Goal: Information Seeking & Learning: Check status

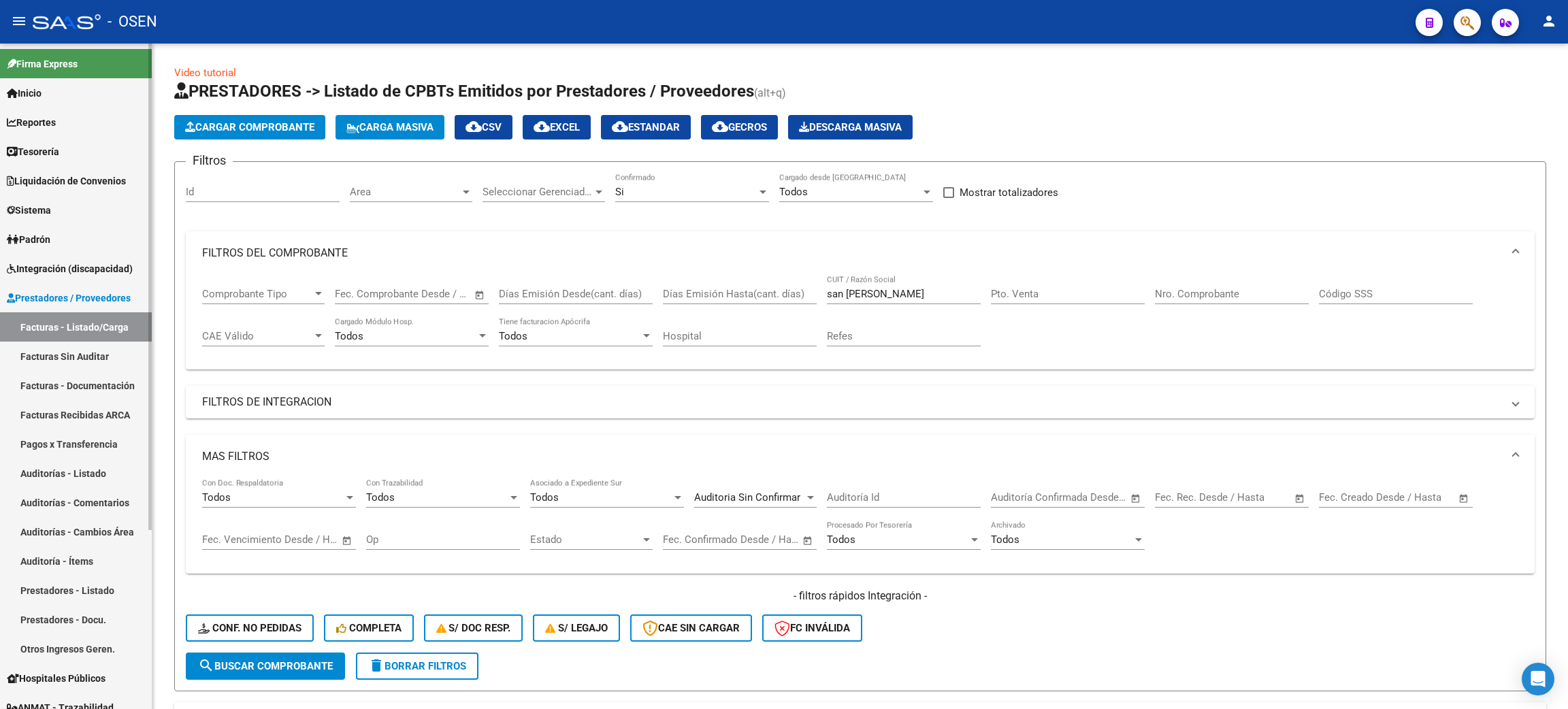
drag, startPoint x: 108, startPoint y: 147, endPoint x: 134, endPoint y: 147, distance: 26.0
click at [108, 147] on link "Tesorería" at bounding box center [75, 152] width 151 height 30
click at [46, 157] on span "Tesorería" at bounding box center [33, 152] width 52 height 15
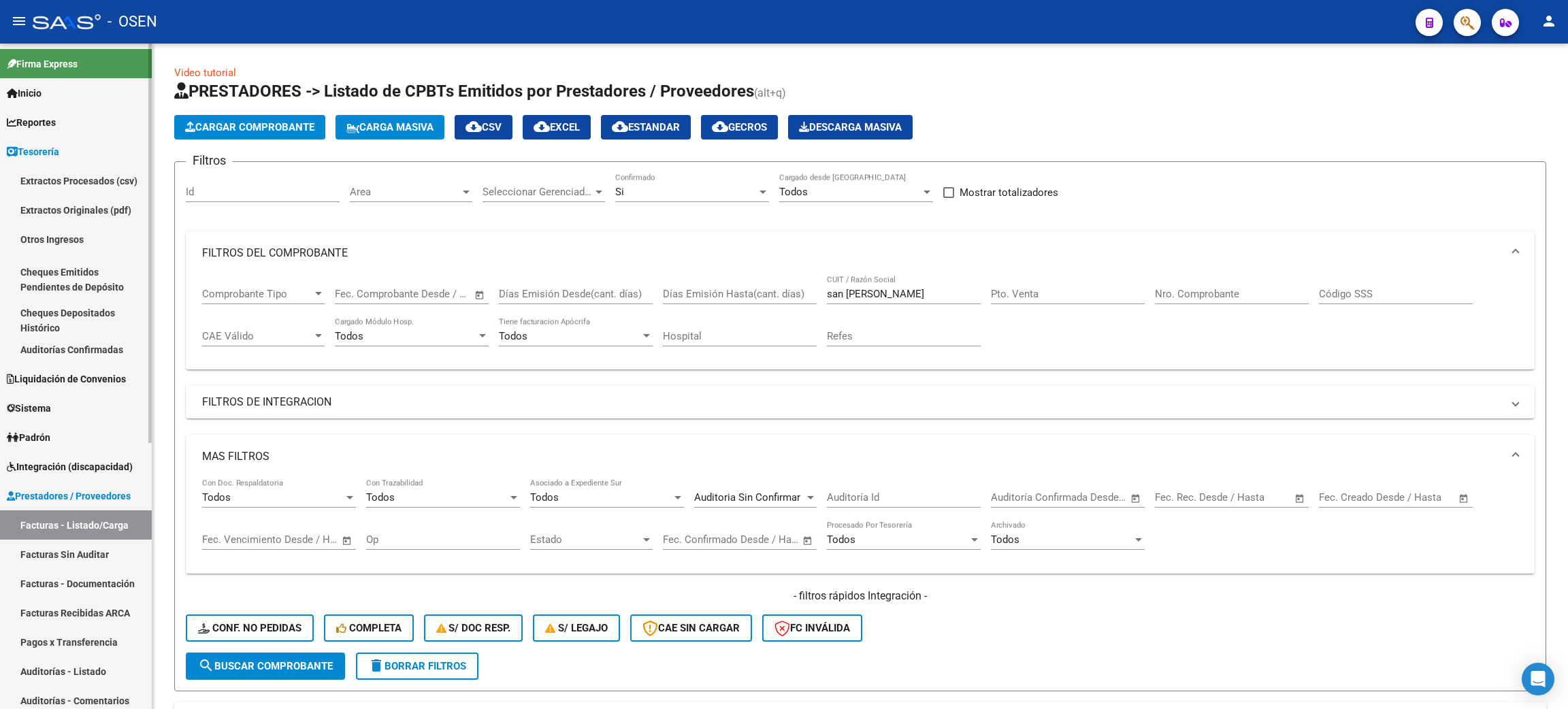
click at [111, 343] on link "Auditorías Confirmadas" at bounding box center [75, 350] width 151 height 30
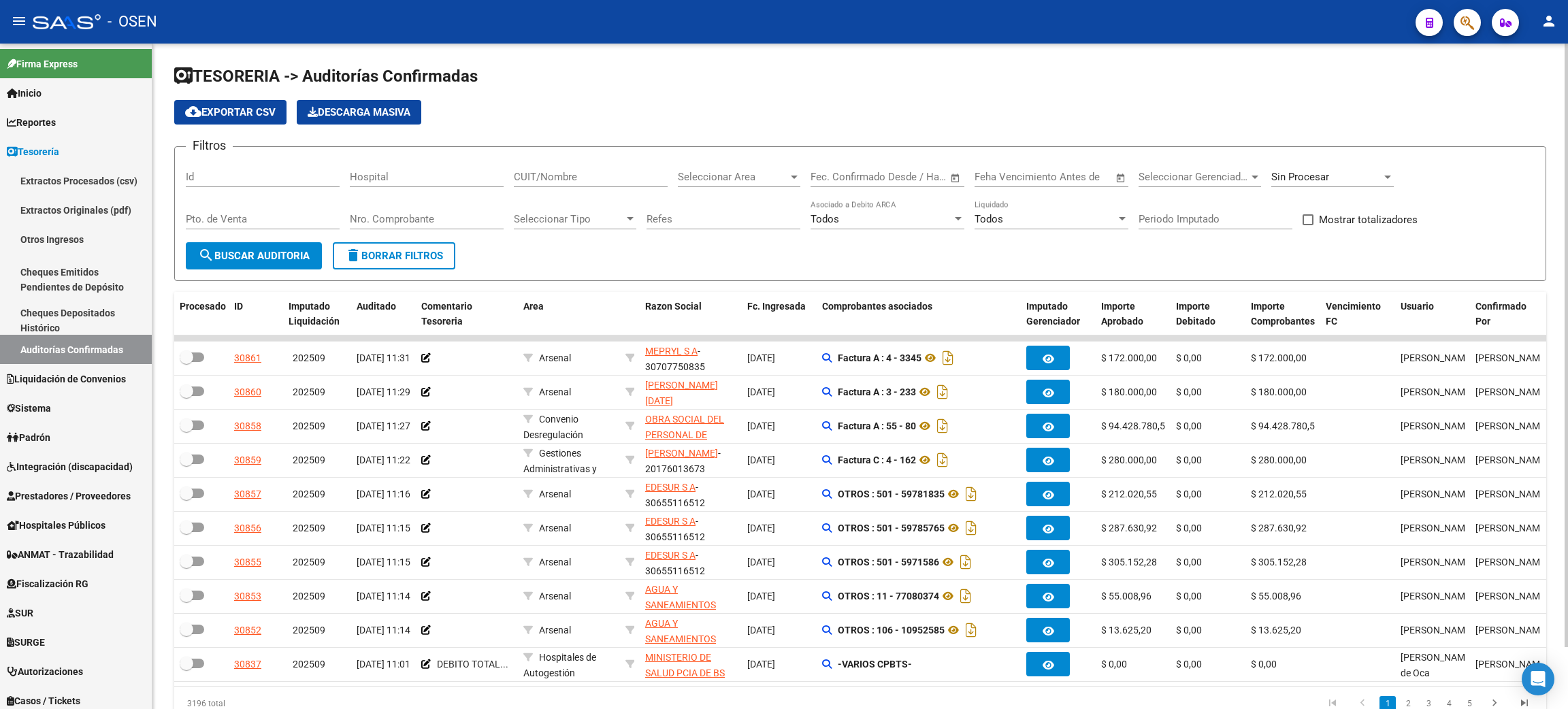
click at [424, 219] on input "Nro. Comprobante" at bounding box center [426, 219] width 153 height 12
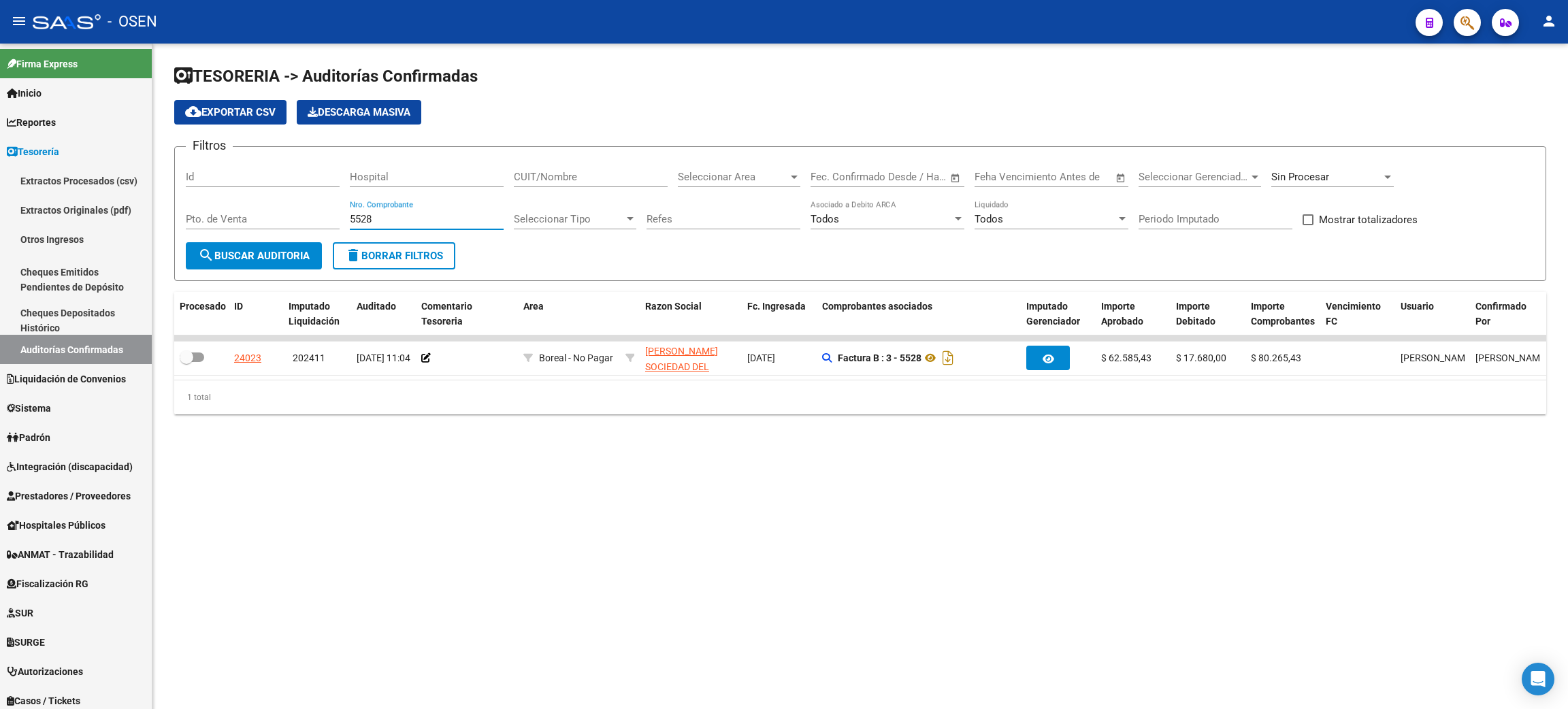
drag, startPoint x: 406, startPoint y: 216, endPoint x: 297, endPoint y: 215, distance: 109.0
click at [297, 215] on div "Filtros Id Hospital CUIT/Nombre Seleccionar Area Seleccionar Area Fecha inicio …" at bounding box center [860, 199] width 1348 height 84
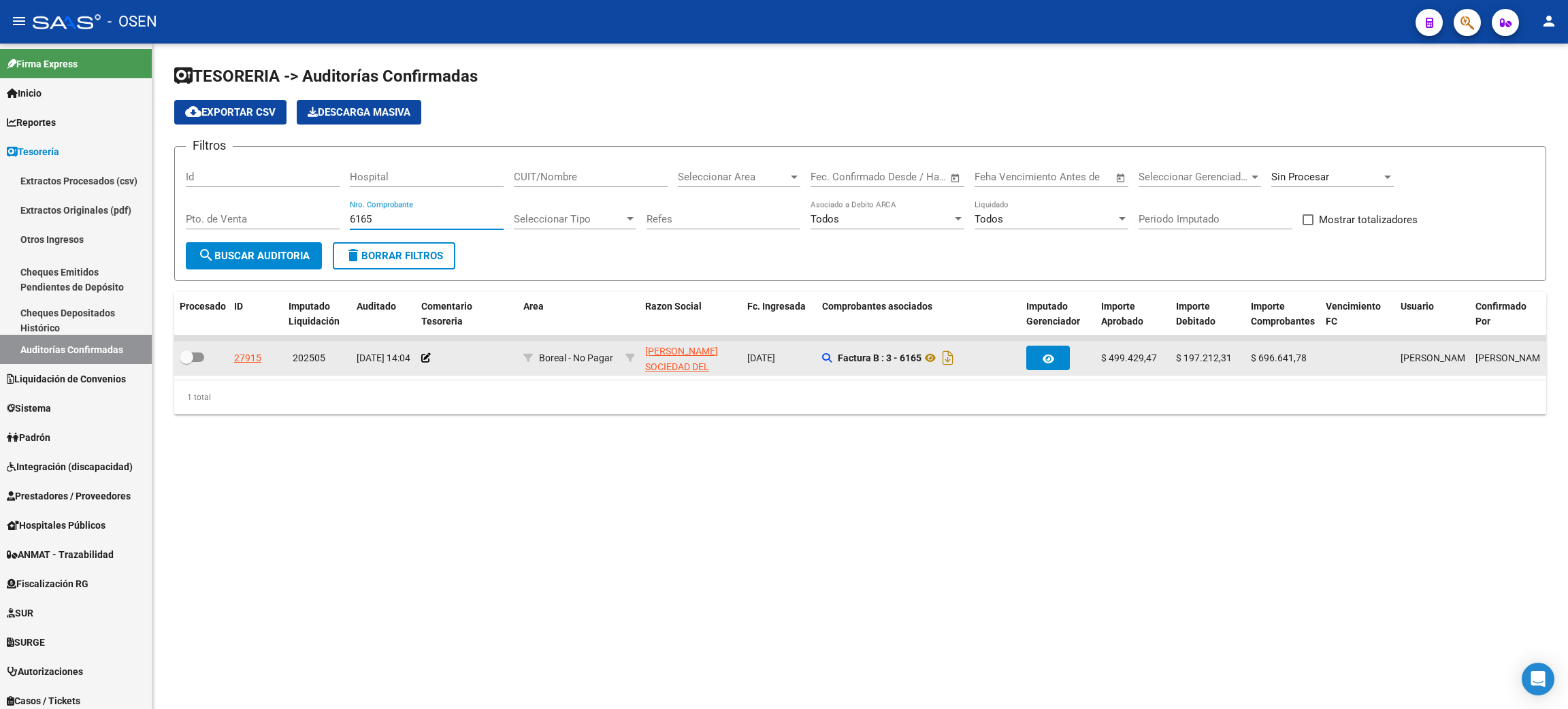
type input "6165"
drag, startPoint x: 1092, startPoint y: 354, endPoint x: 1287, endPoint y: 354, distance: 195.0
click at [1287, 354] on div "27915 202505 08/05/2025 14:04 Boreal - No Pagar RAMON CARRILLO SOCIEDAD DEL EST…" at bounding box center [1073, 358] width 1799 height 34
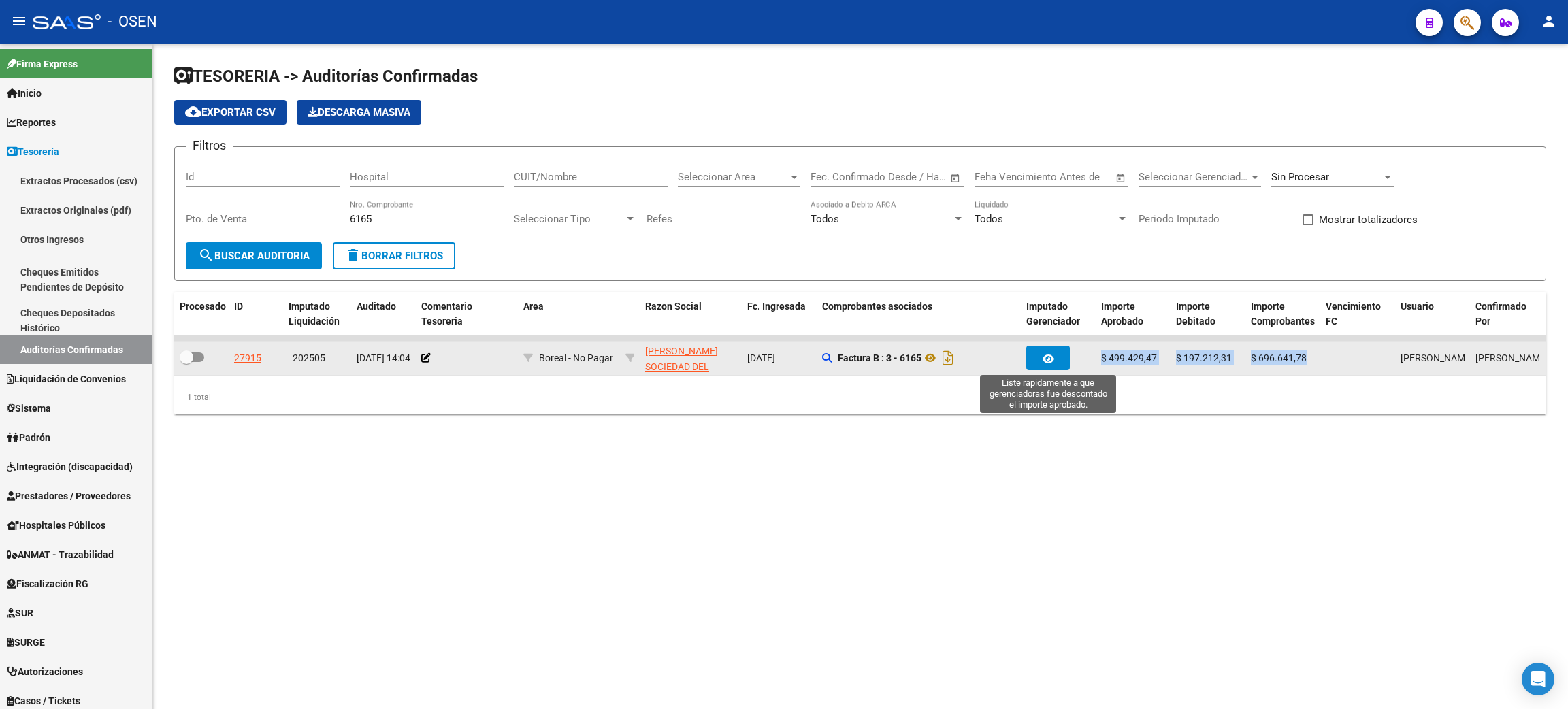
drag, startPoint x: 1306, startPoint y: 354, endPoint x: 1033, endPoint y: 354, distance: 273.0
click at [1033, 354] on div "27915 202505 08/05/2025 14:04 Boreal - No Pagar RAMON CARRILLO SOCIEDAD DEL EST…" at bounding box center [1073, 358] width 1799 height 34
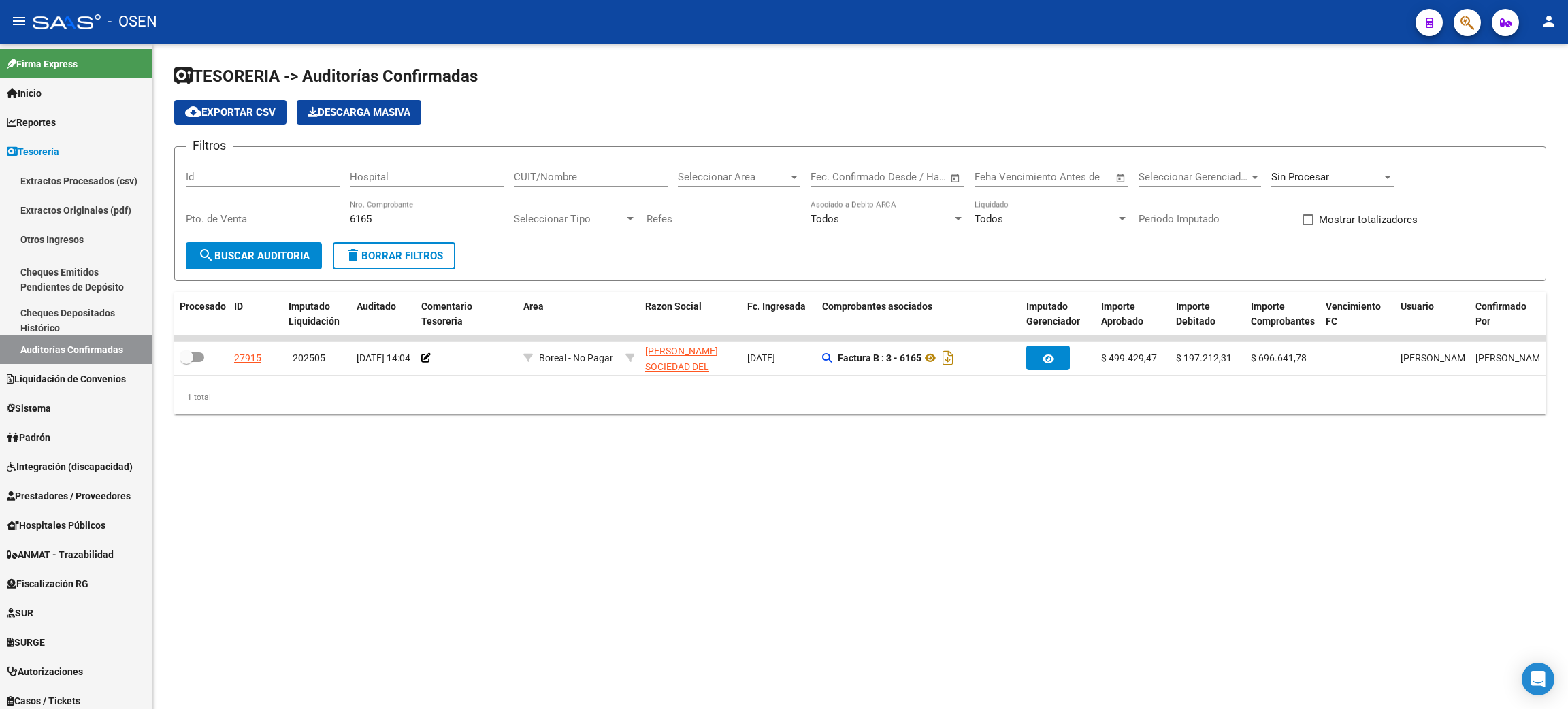
click at [930, 570] on mat-sidenav-content "TESORERIA -> Auditorías Confirmadas cloud_download Exportar CSV Descarga Masiva…" at bounding box center [860, 376] width 1416 height 665
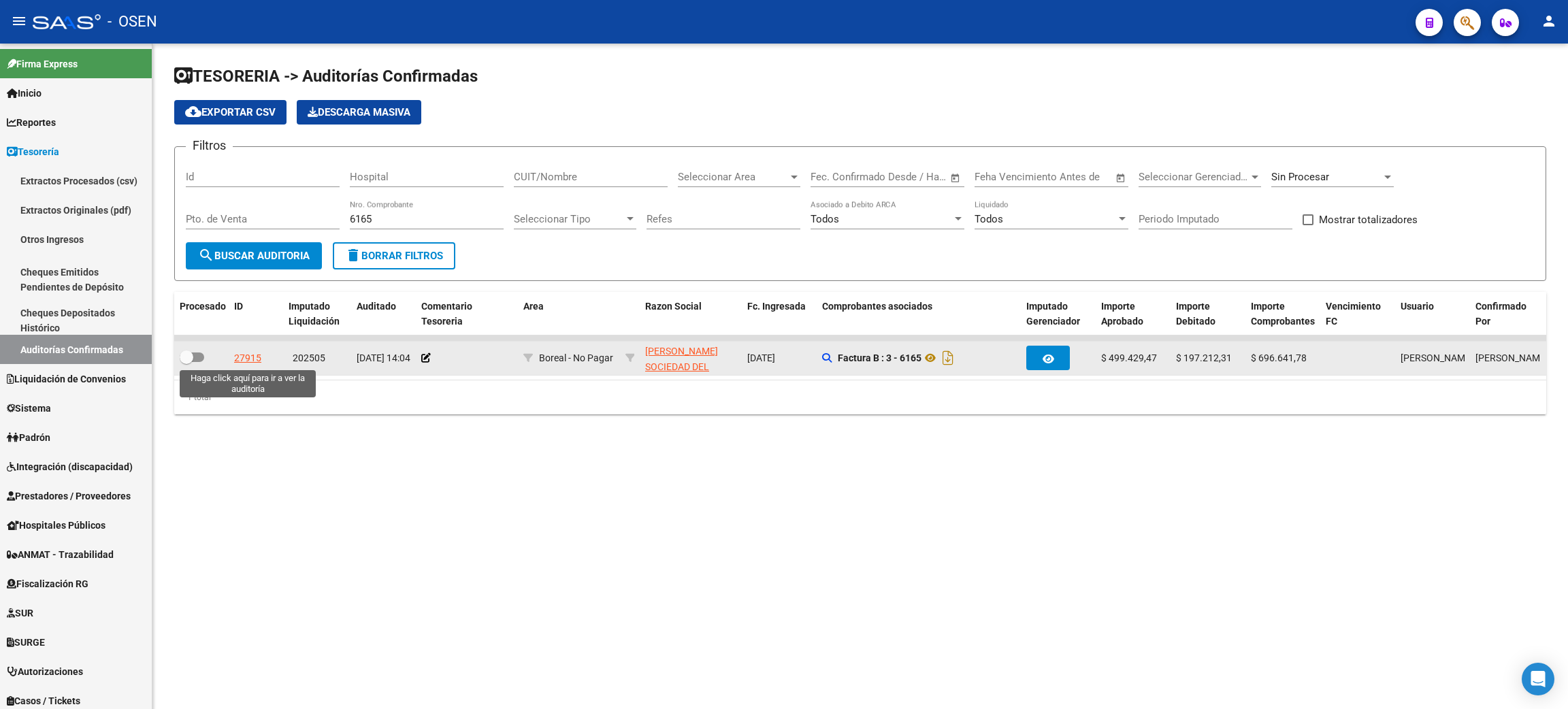
click at [244, 358] on div "27915" at bounding box center [246, 358] width 27 height 16
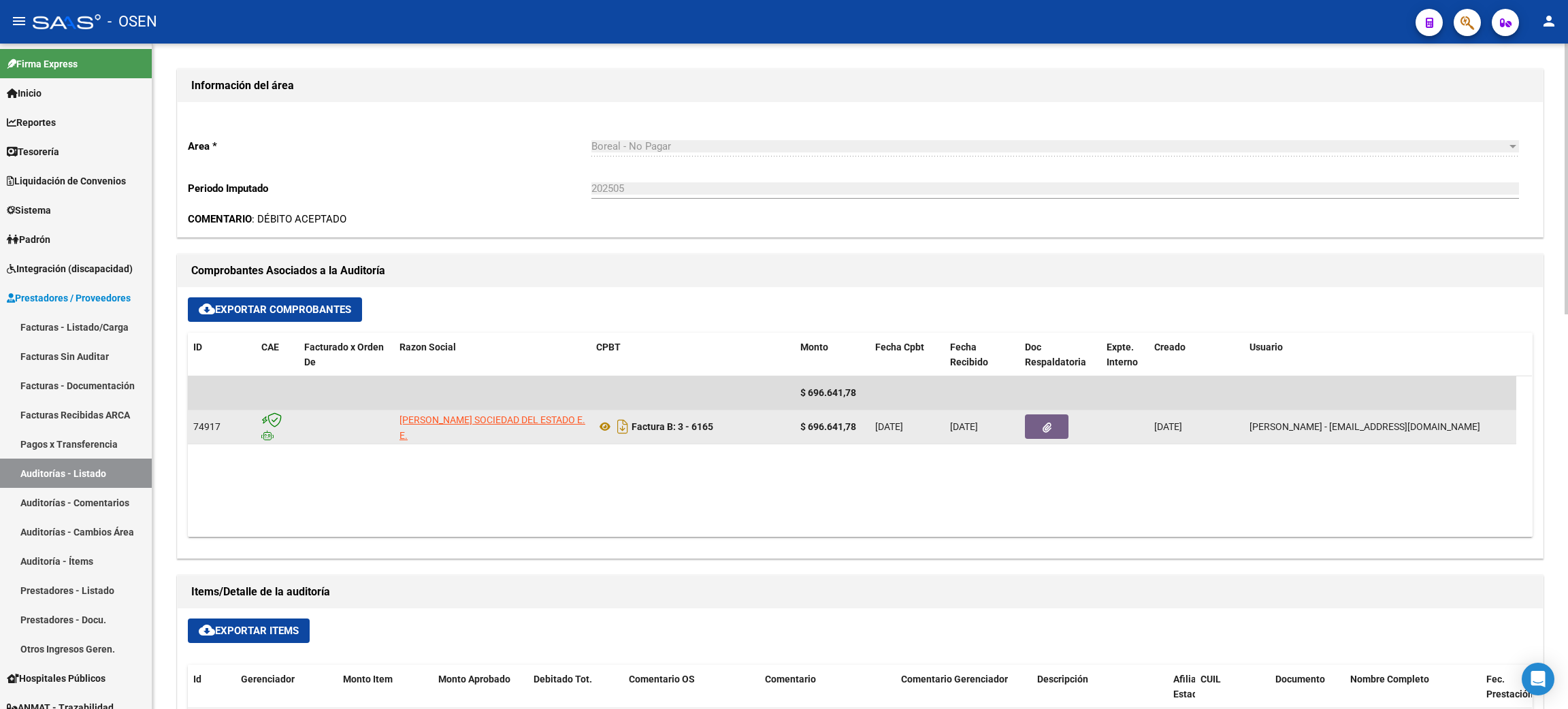
scroll to position [408, 0]
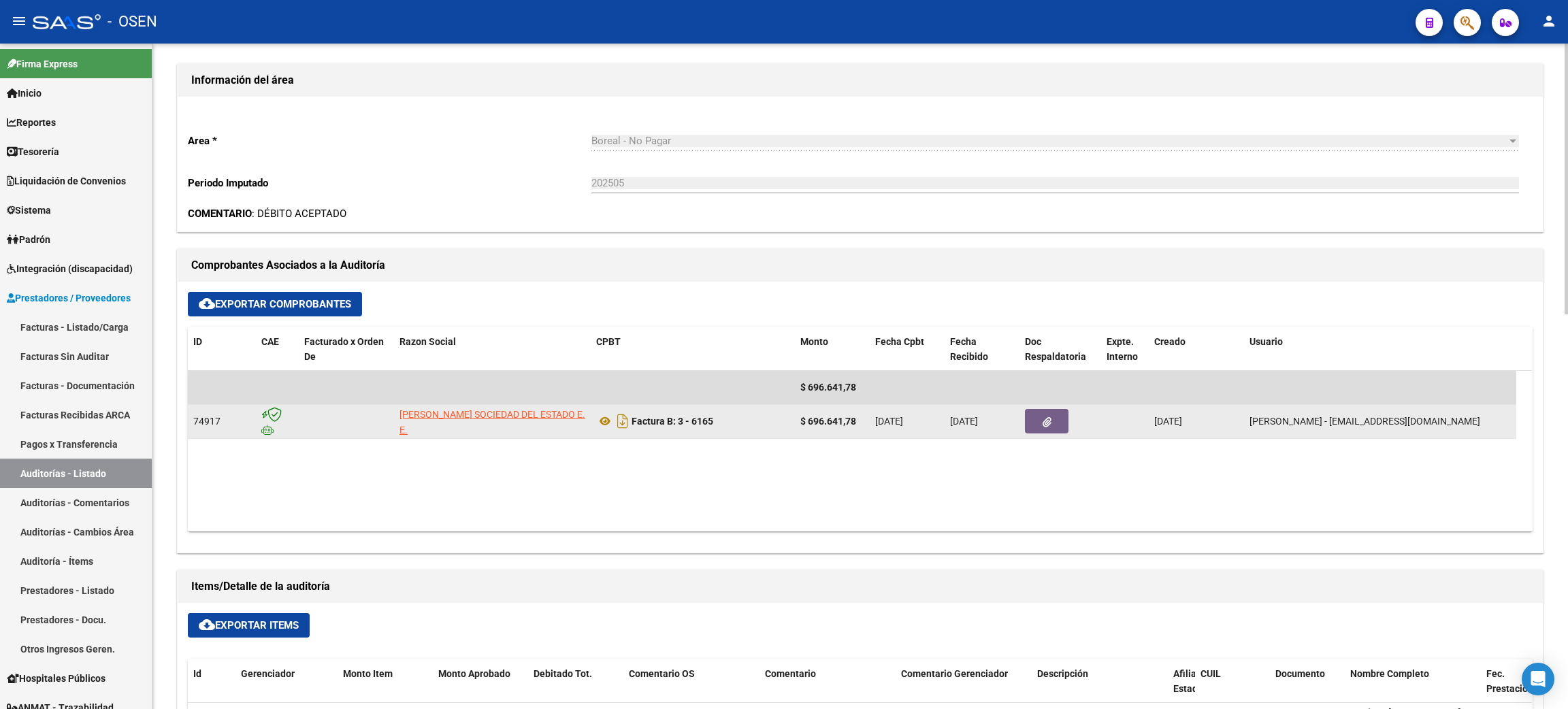
click at [1052, 425] on button "button" at bounding box center [1046, 421] width 44 height 25
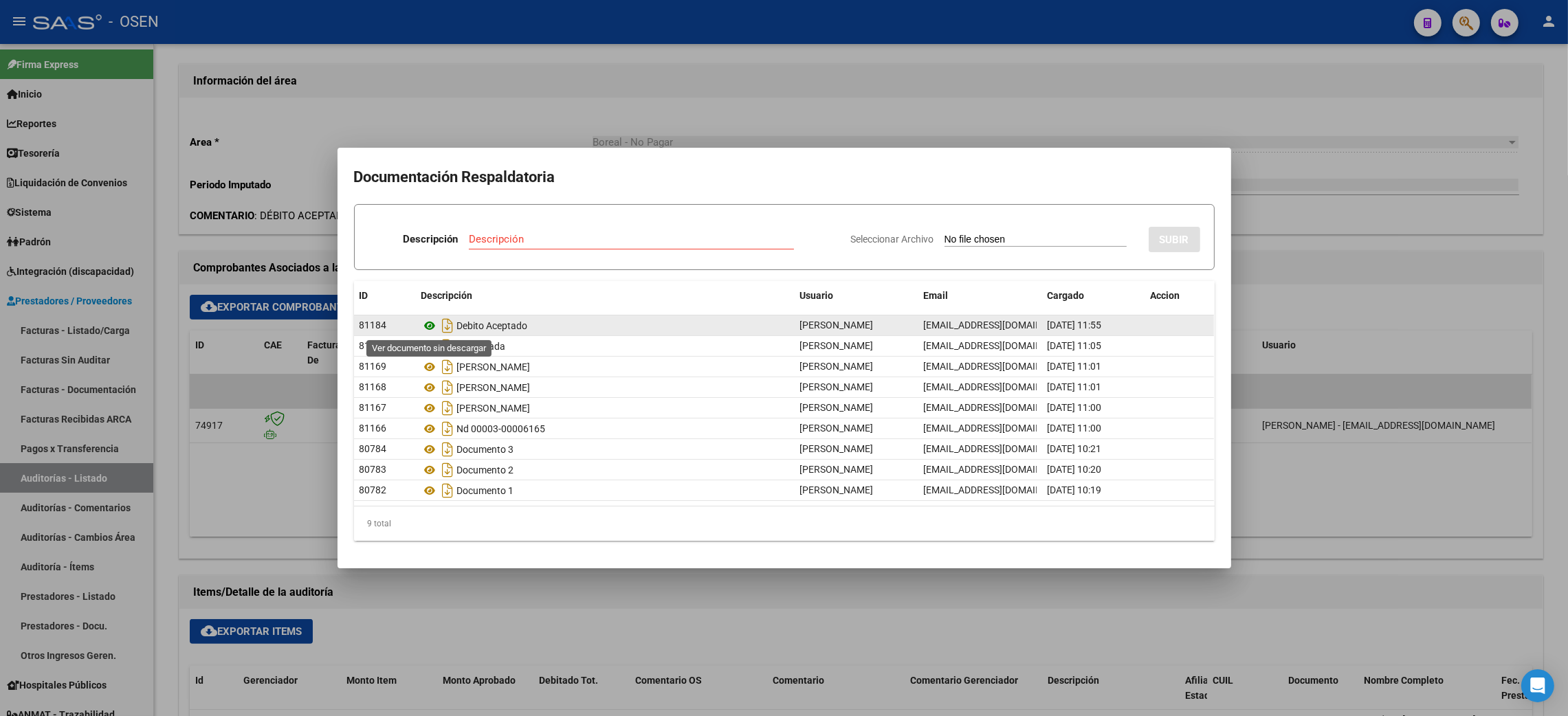
click at [427, 324] on icon at bounding box center [430, 326] width 18 height 16
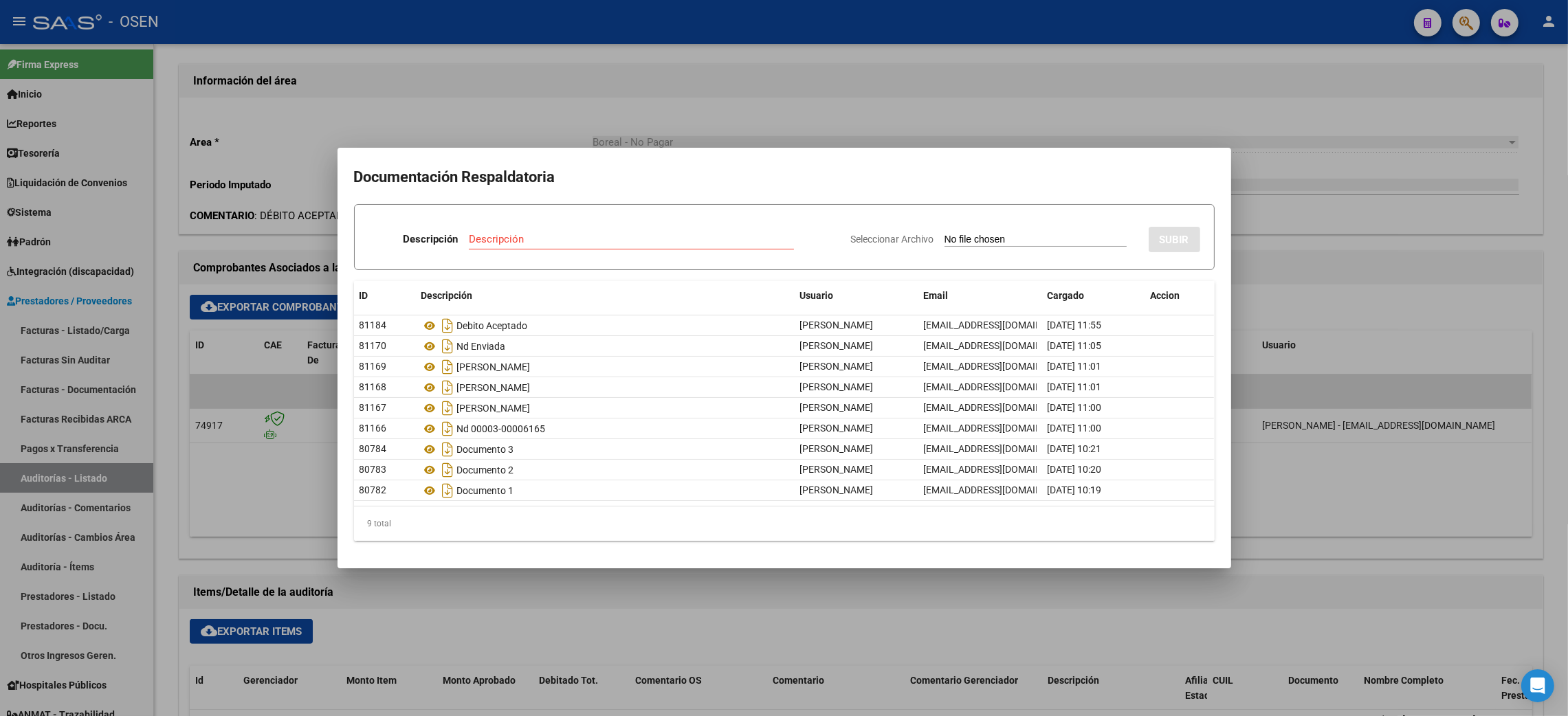
click at [1359, 113] on div at bounding box center [784, 358] width 1568 height 716
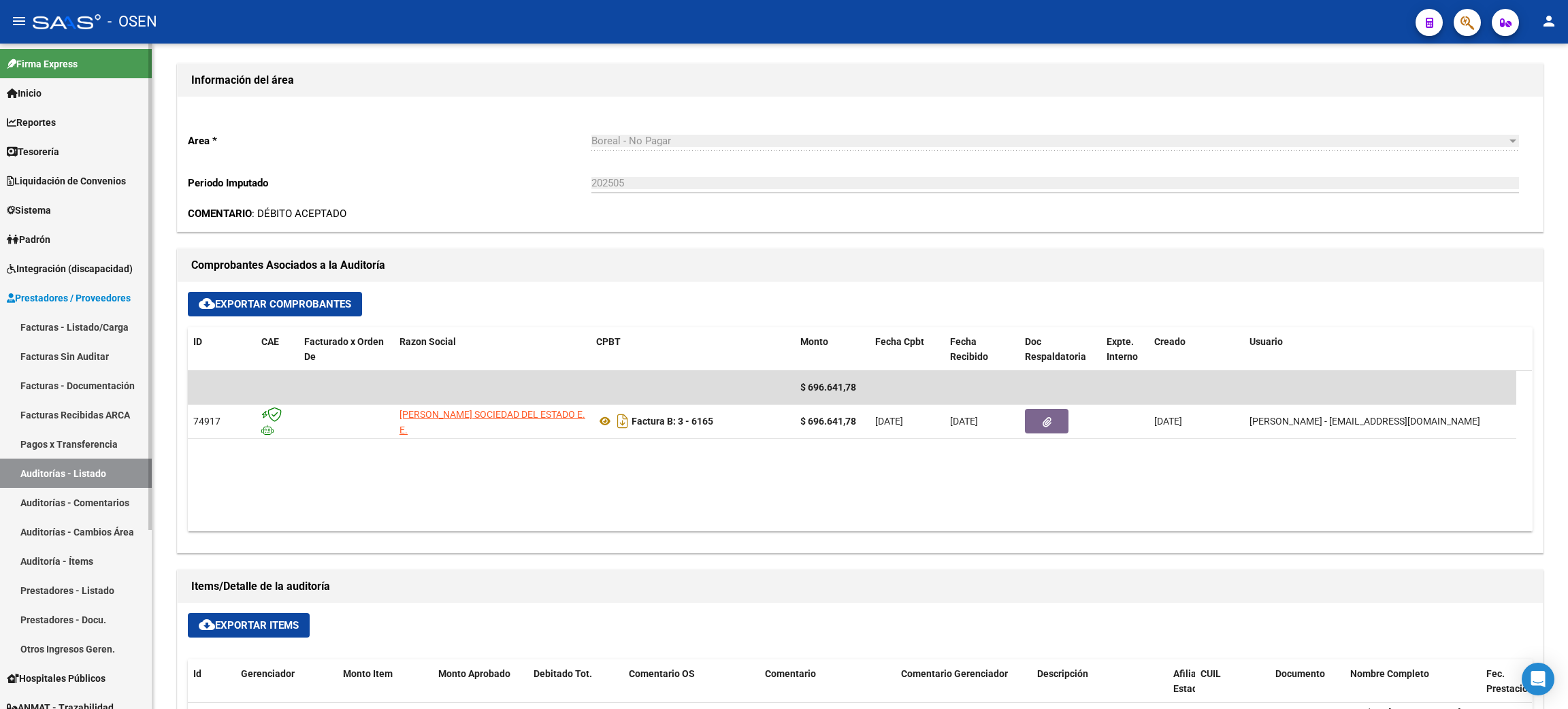
click at [44, 155] on span "Tesorería" at bounding box center [33, 152] width 52 height 15
click at [82, 150] on link "Tesorería" at bounding box center [75, 152] width 151 height 30
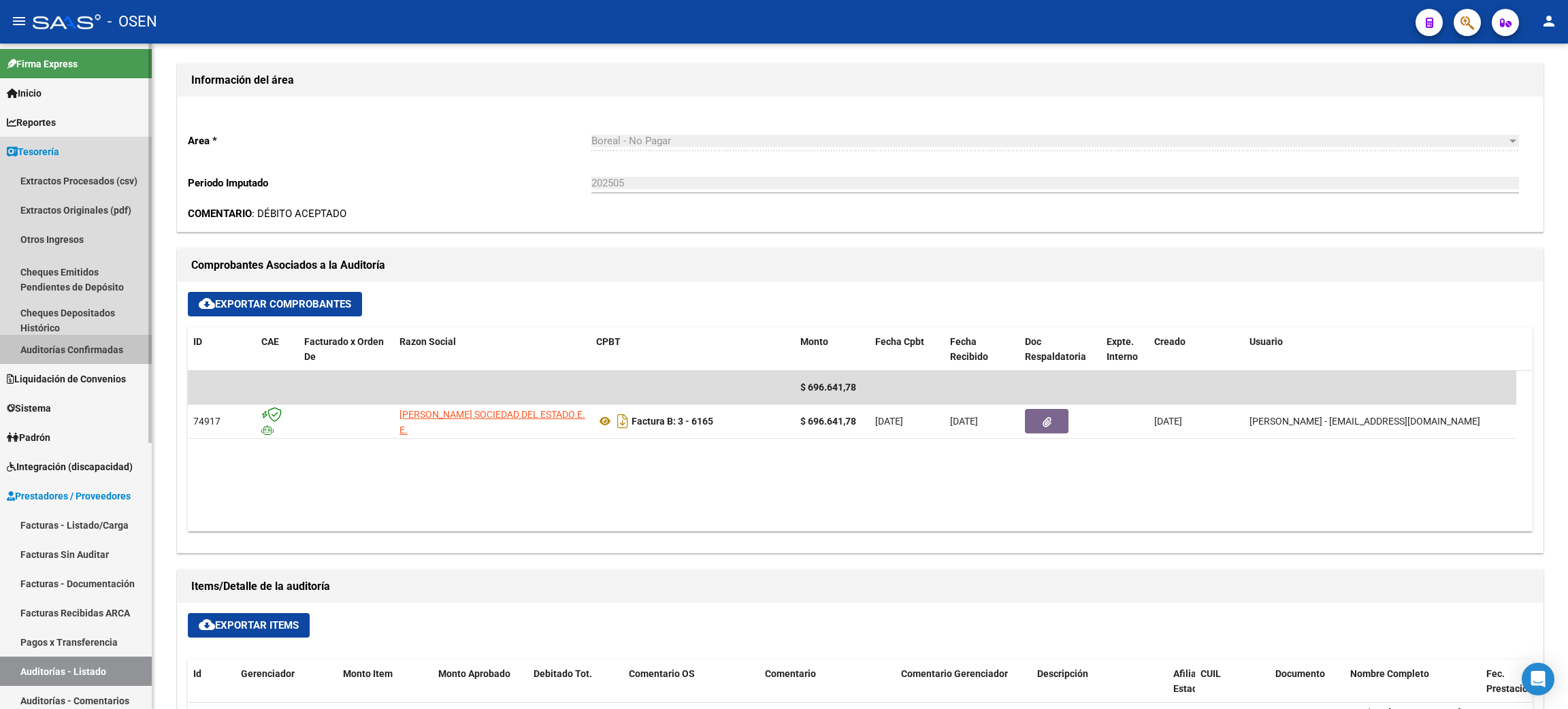
click at [79, 345] on link "Auditorías Confirmadas" at bounding box center [75, 350] width 151 height 30
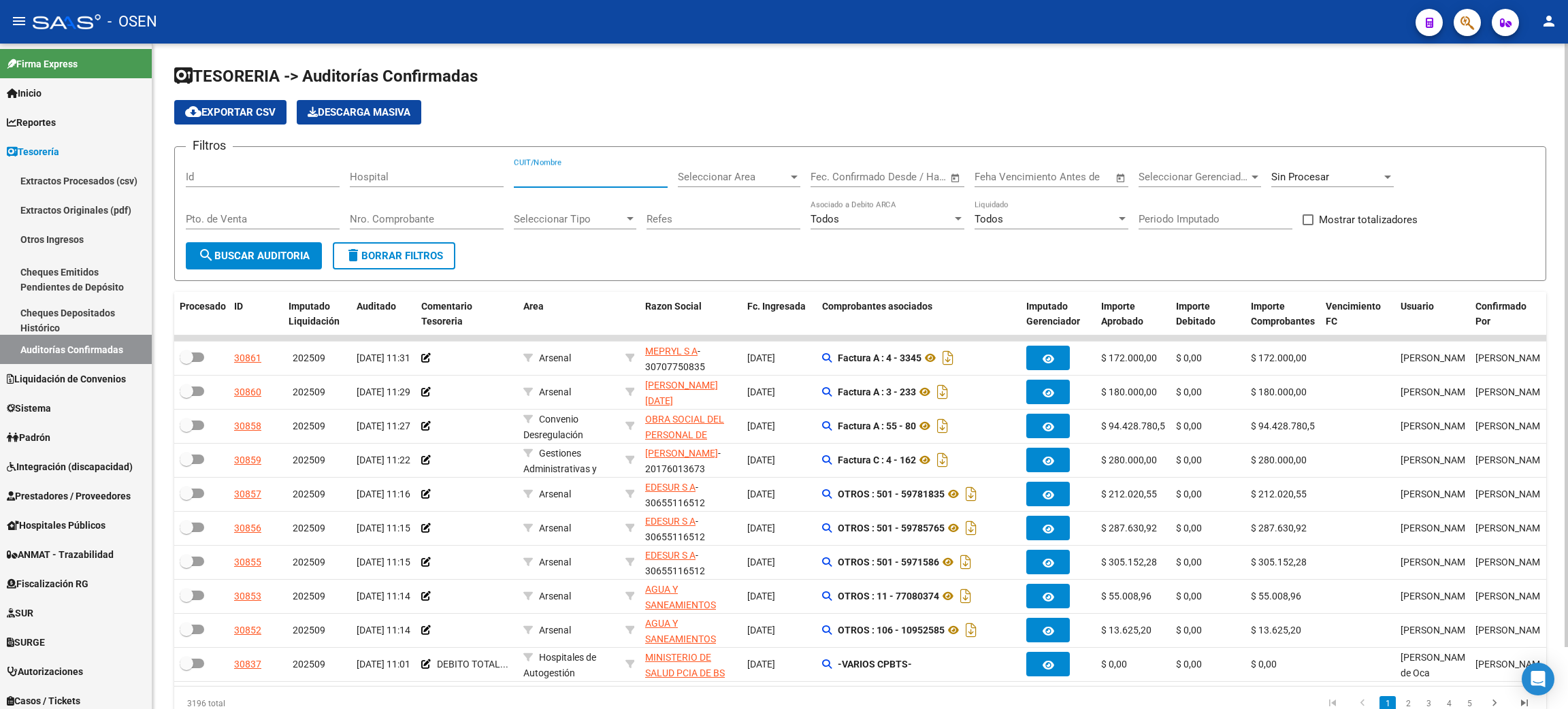
click at [574, 171] on input "CUIT/Nombre" at bounding box center [590, 177] width 153 height 12
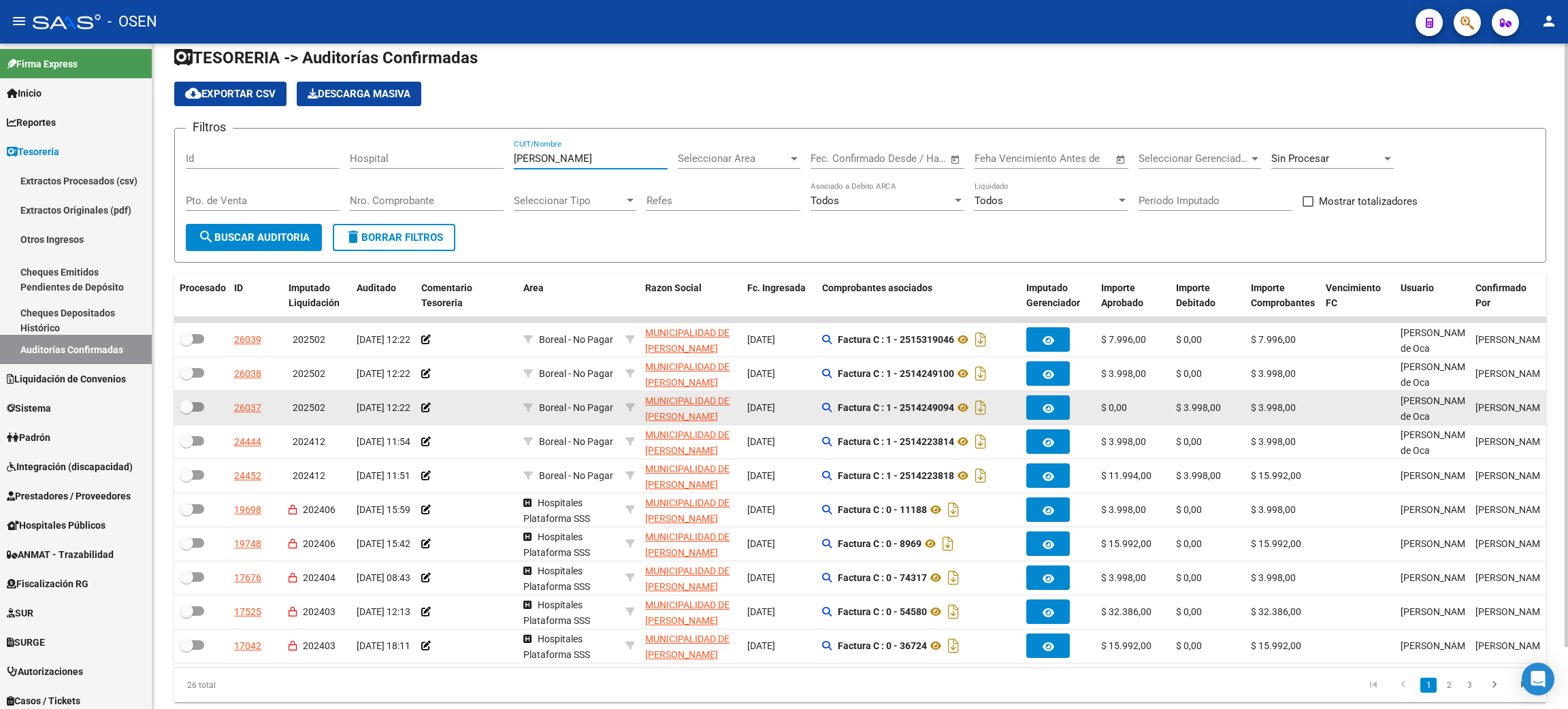
scroll to position [68, 0]
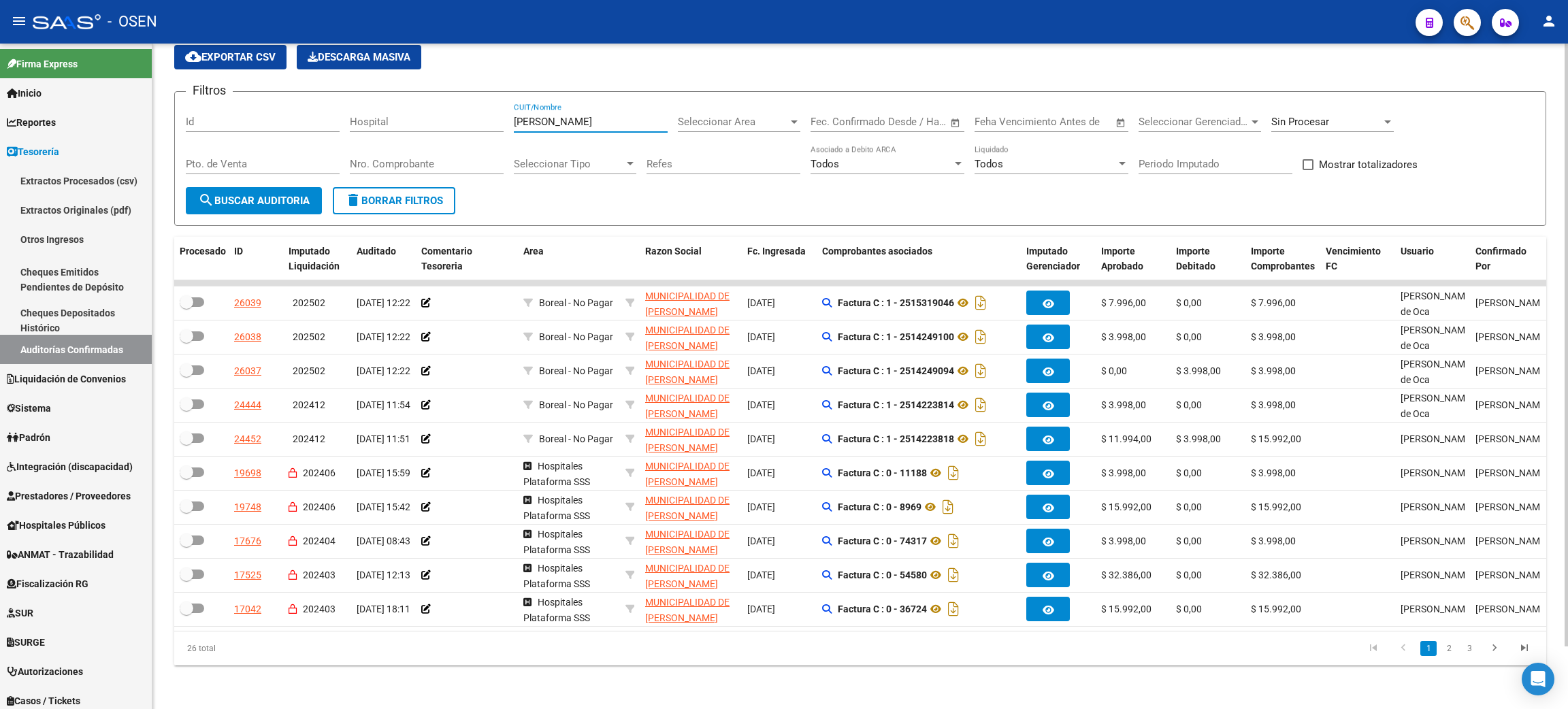
type input "godoy cruz"
click at [1338, 156] on span "Mostrar totalizadores" at bounding box center [1368, 164] width 99 height 16
click at [1308, 170] on input "Mostrar totalizadores" at bounding box center [1307, 170] width 1 height 1
checkbox input "true"
click at [269, 195] on span "search Buscar Auditoria" at bounding box center [253, 201] width 112 height 12
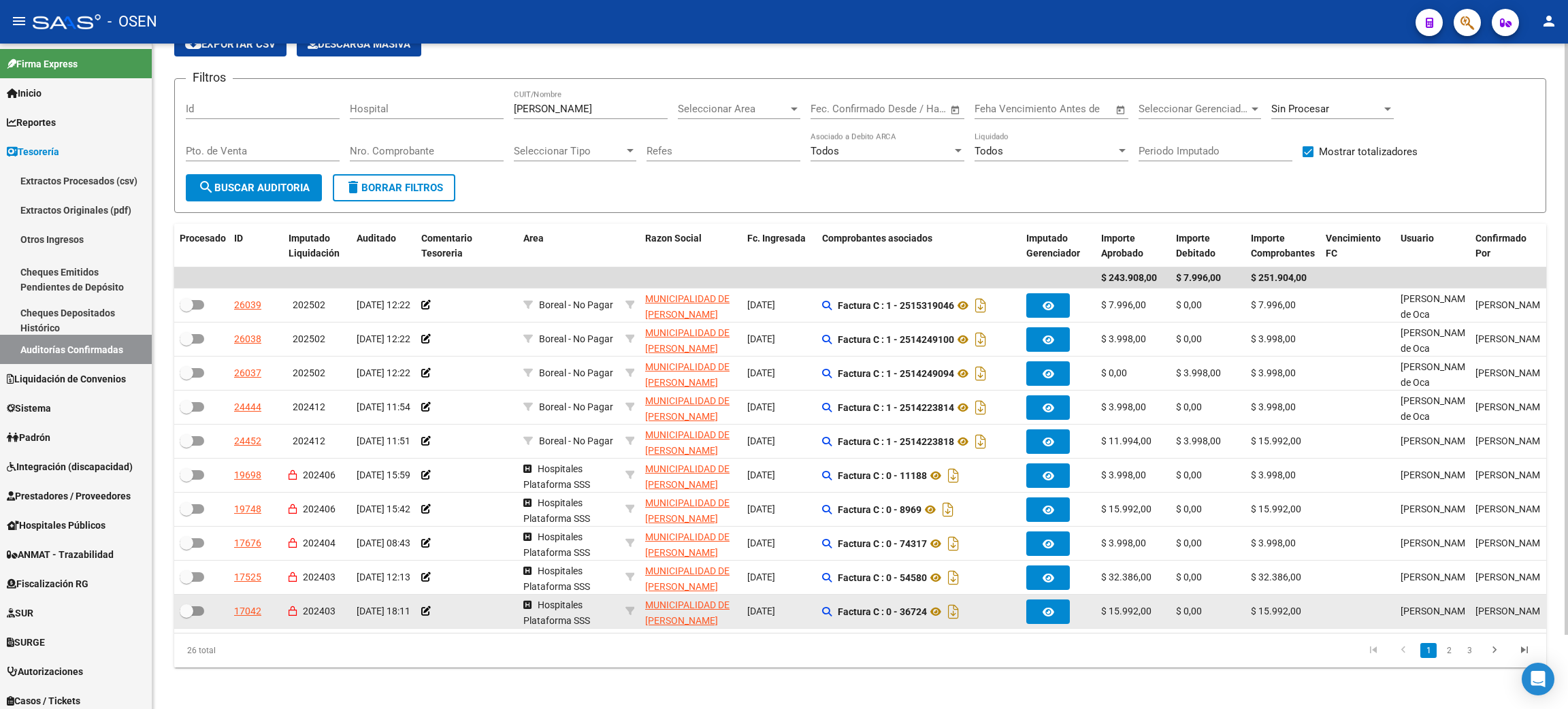
scroll to position [84, 0]
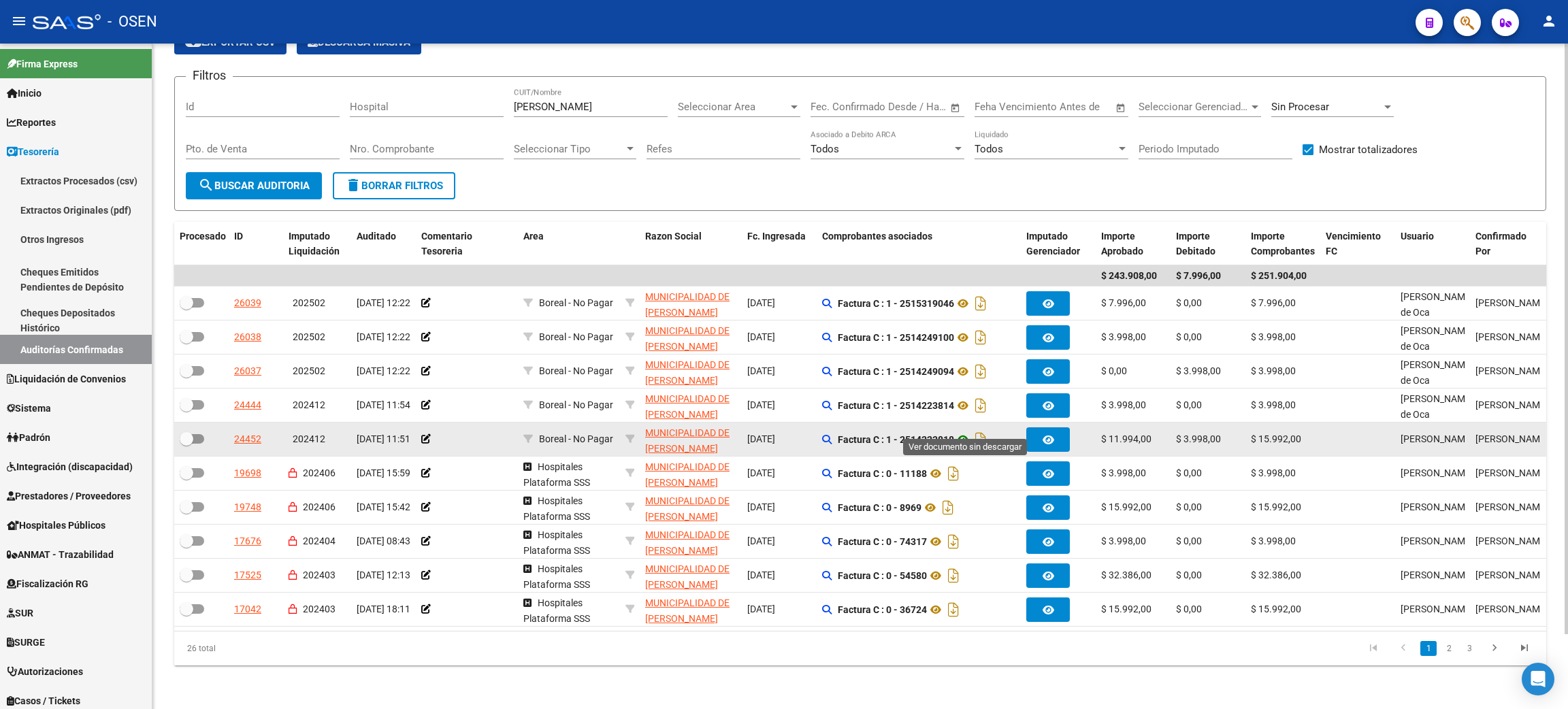
click at [969, 432] on icon at bounding box center [963, 440] width 18 height 16
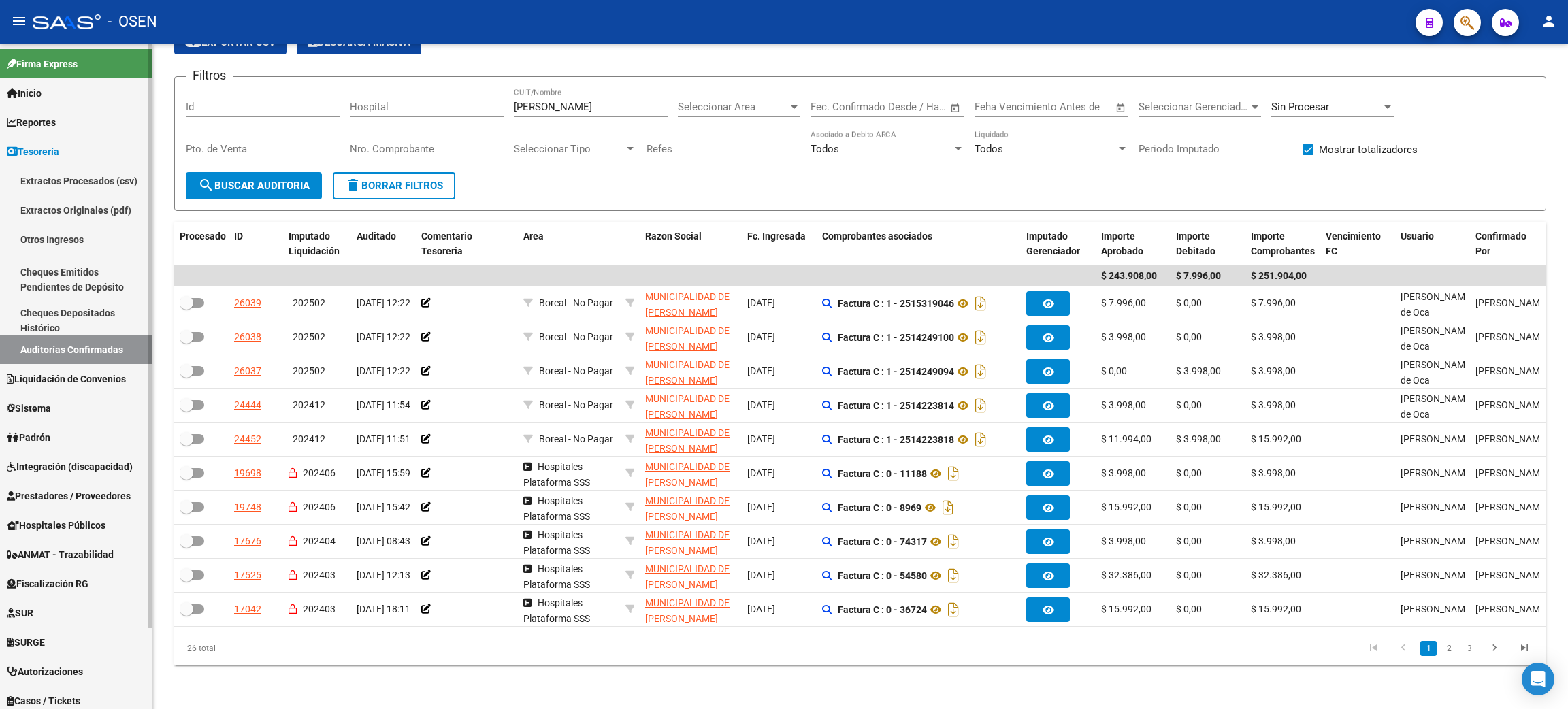
click at [79, 495] on span "Prestadores / Proveedores" at bounding box center [68, 496] width 124 height 15
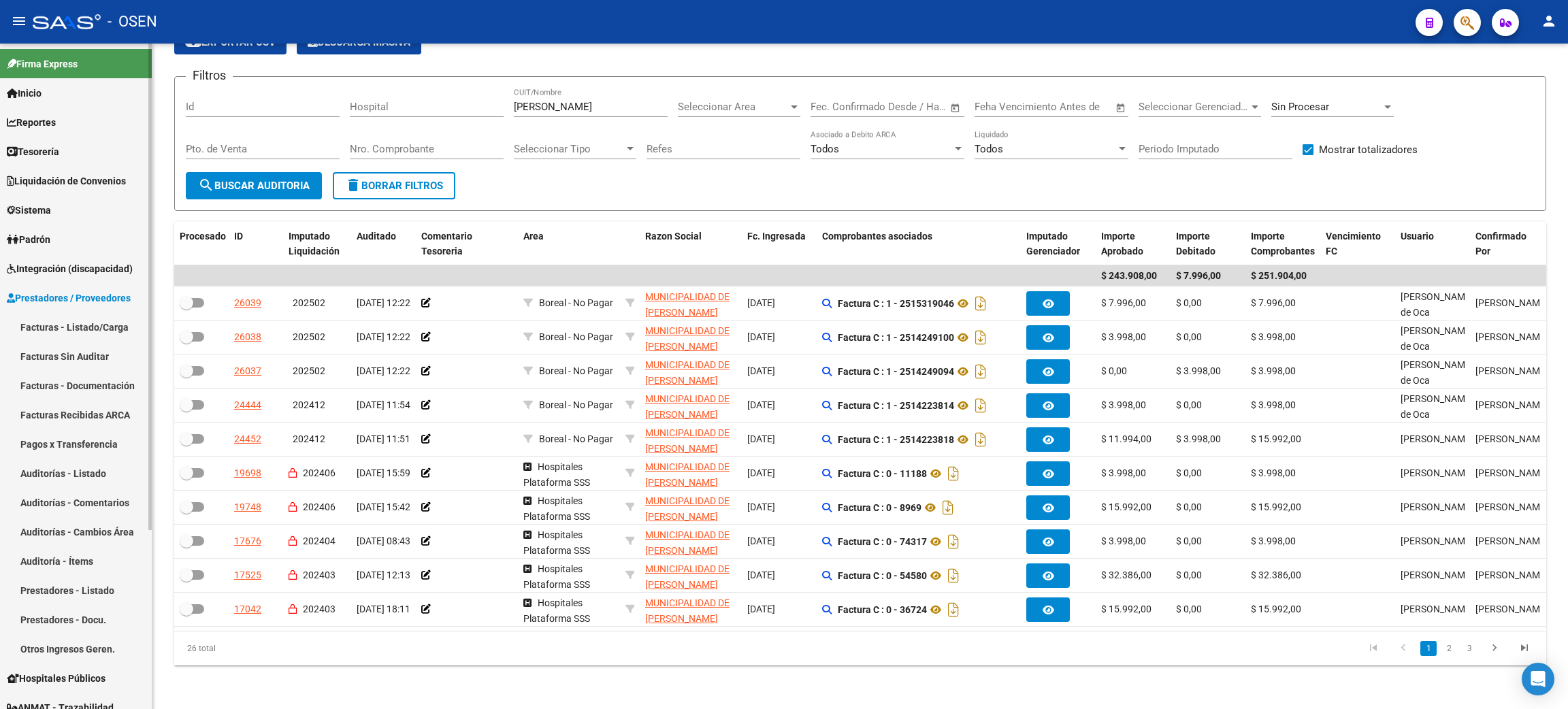
click at [107, 331] on link "Facturas - Listado/Carga" at bounding box center [75, 327] width 151 height 30
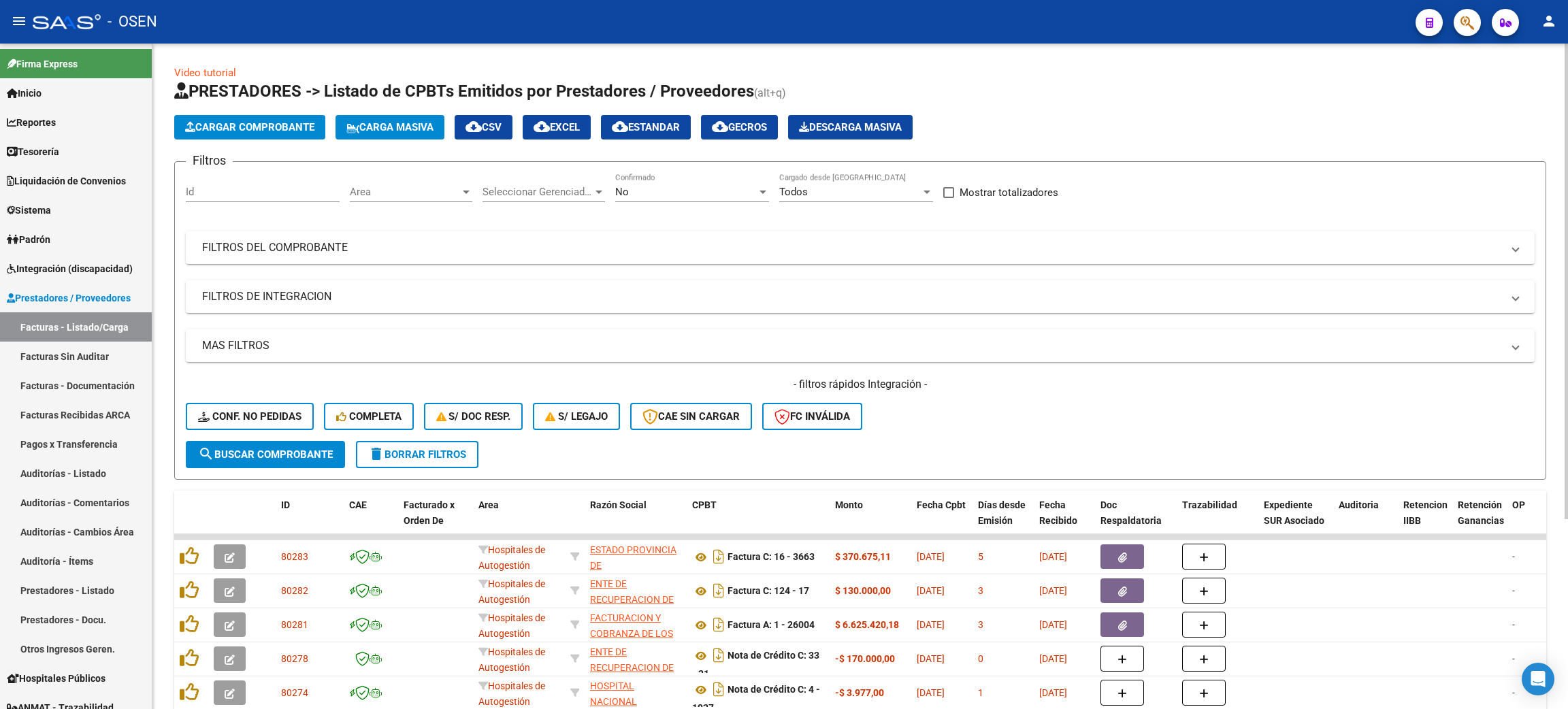
click at [1503, 0] on html "menu - OSEN person Firma Express Inicio Calendario SSS Instructivos Contacto OS…" at bounding box center [784, 354] width 1568 height 709
click at [52, 125] on span "Reportes" at bounding box center [31, 122] width 49 height 15
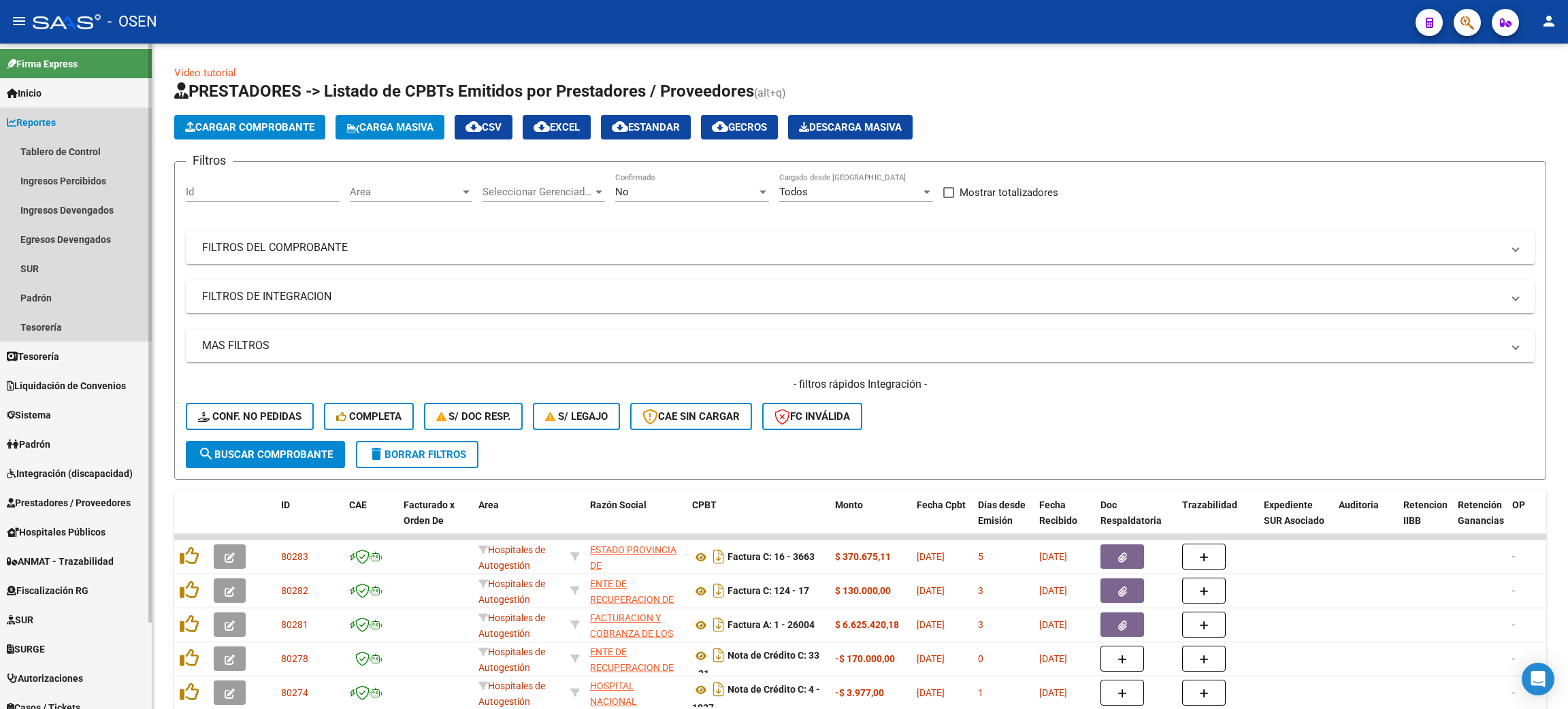
click at [55, 116] on span "Reportes" at bounding box center [31, 122] width 49 height 15
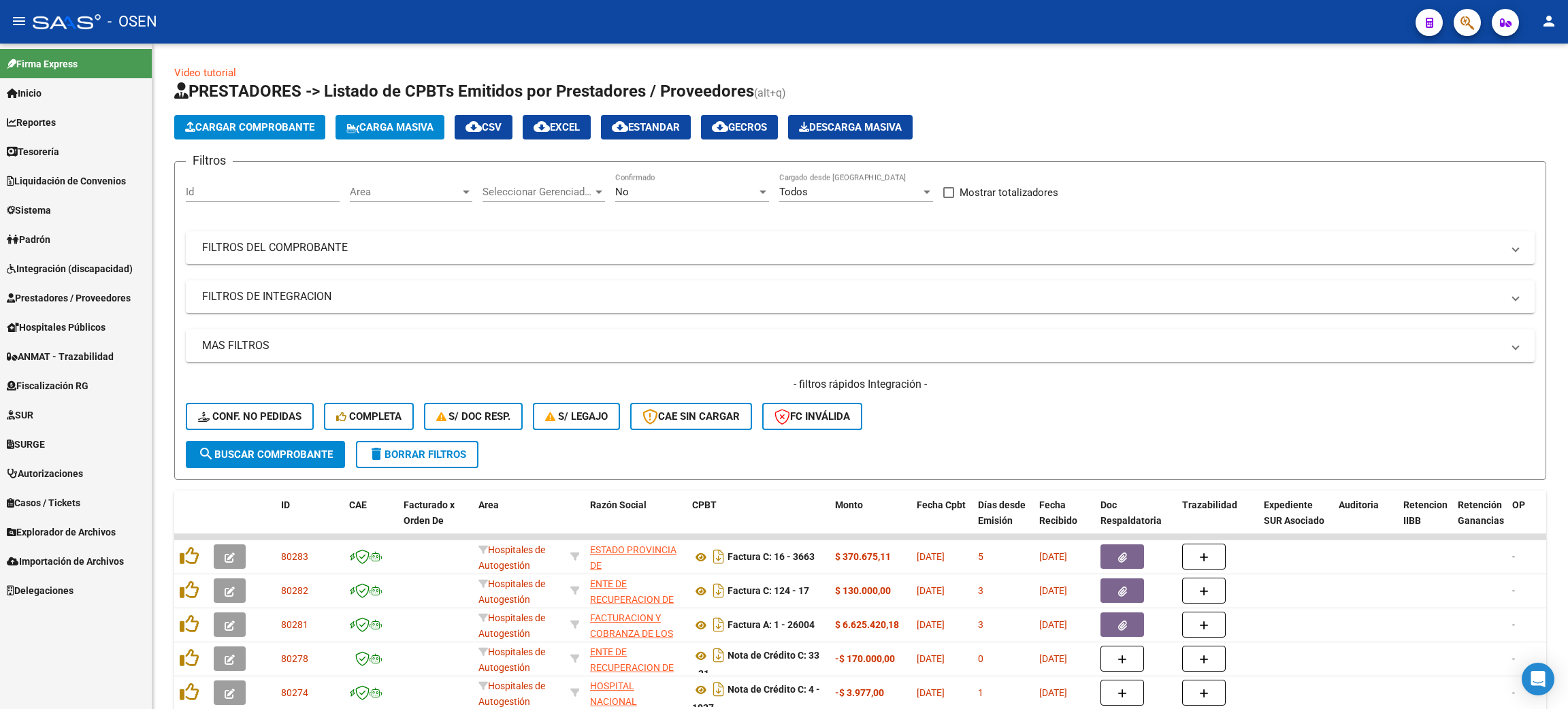
click at [59, 151] on span "Tesorería" at bounding box center [33, 152] width 52 height 15
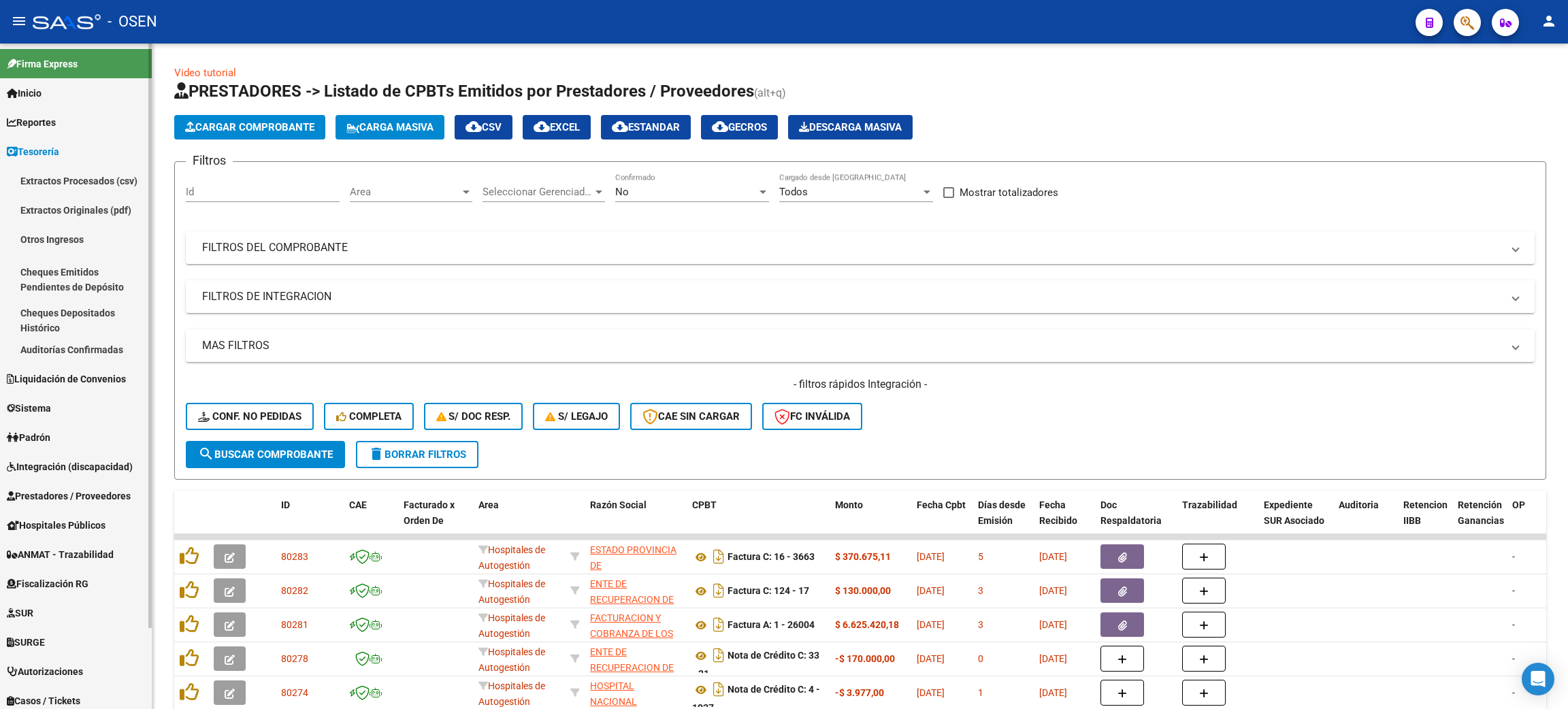
click at [82, 352] on link "Auditorías Confirmadas" at bounding box center [75, 350] width 151 height 30
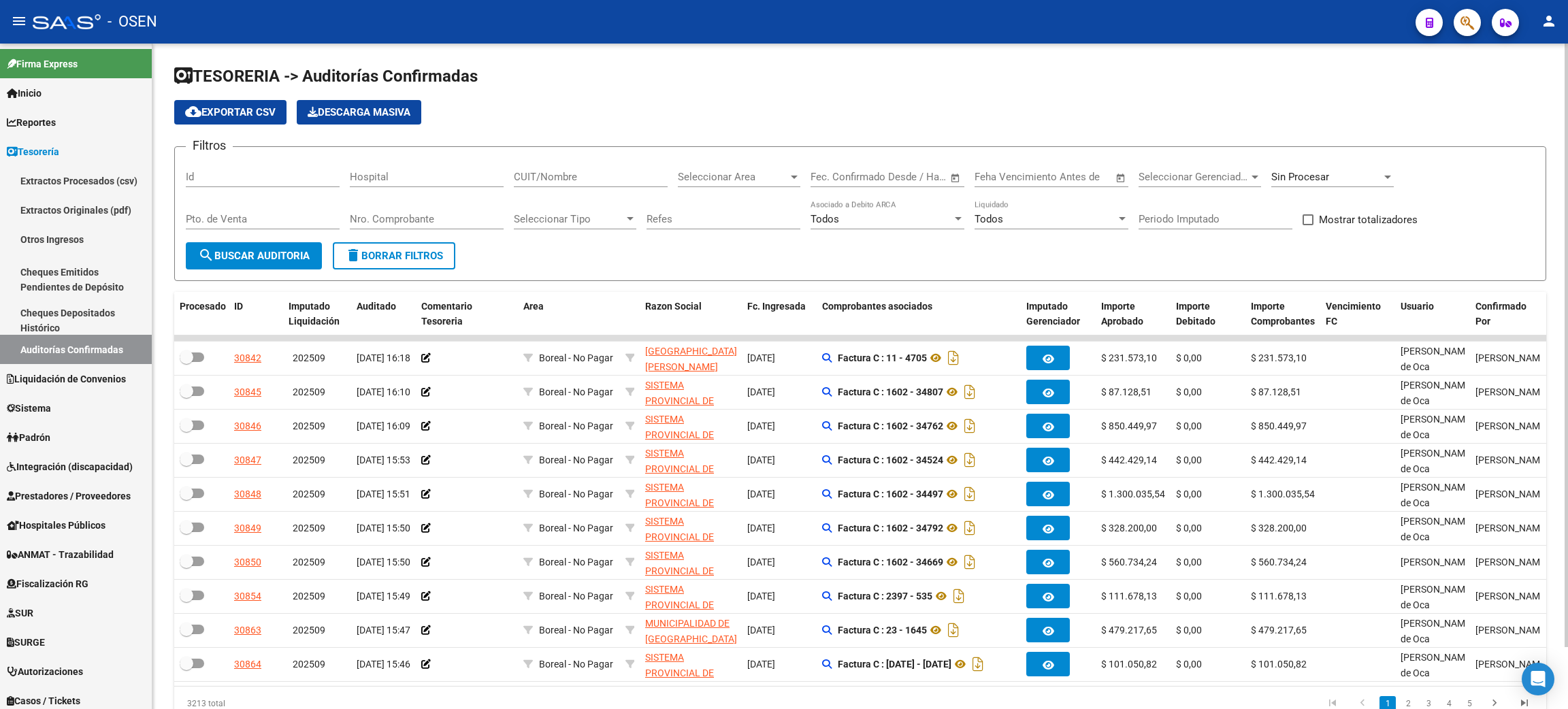
drag, startPoint x: 395, startPoint y: 217, endPoint x: 411, endPoint y: 217, distance: 16.0
click at [397, 217] on input "Nro. Comprobante" at bounding box center [426, 219] width 153 height 12
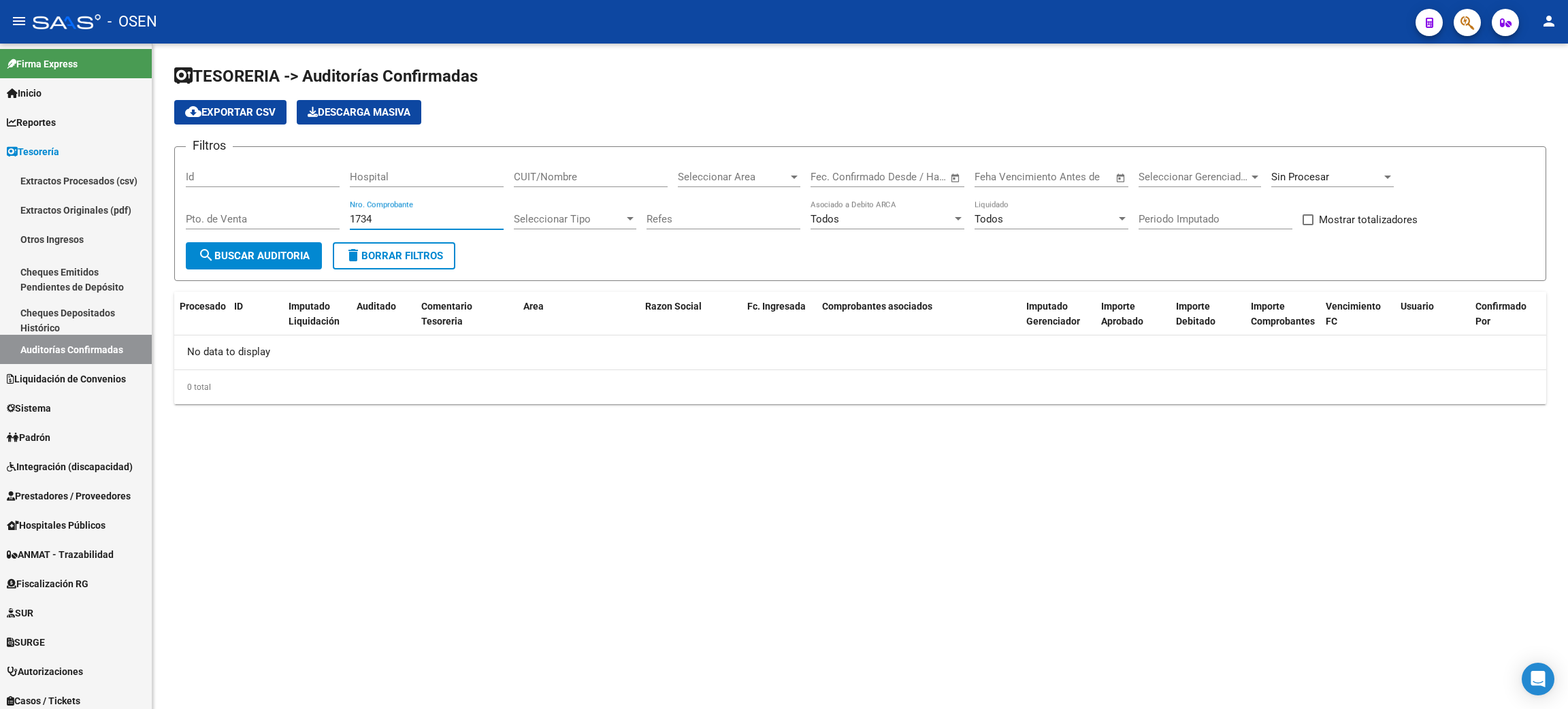
type input "1734"
click at [1366, 183] on div "Sin Procesar" at bounding box center [1332, 172] width 123 height 30
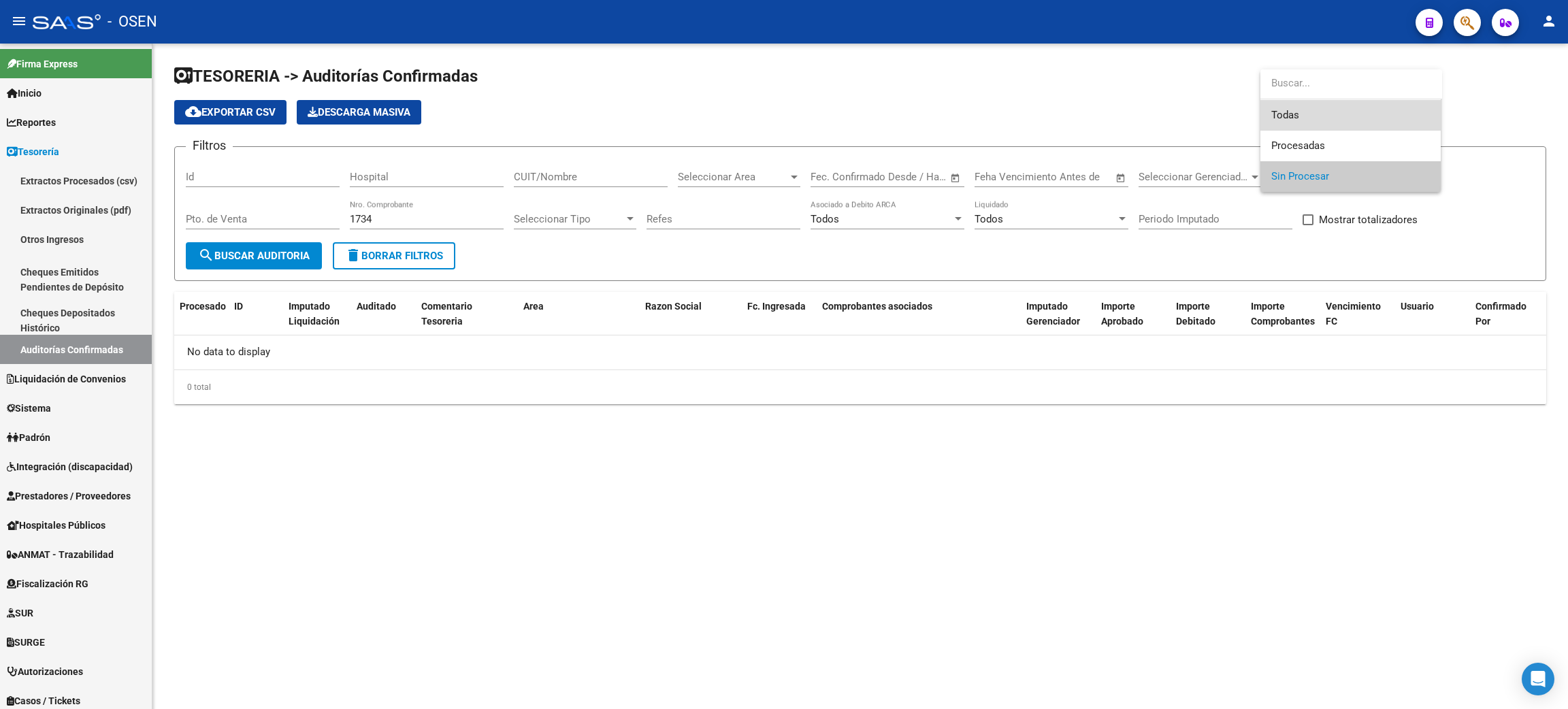
drag, startPoint x: 1298, startPoint y: 122, endPoint x: 1234, endPoint y: 147, distance: 68.7
click at [1298, 121] on span "Todas" at bounding box center [1350, 115] width 158 height 31
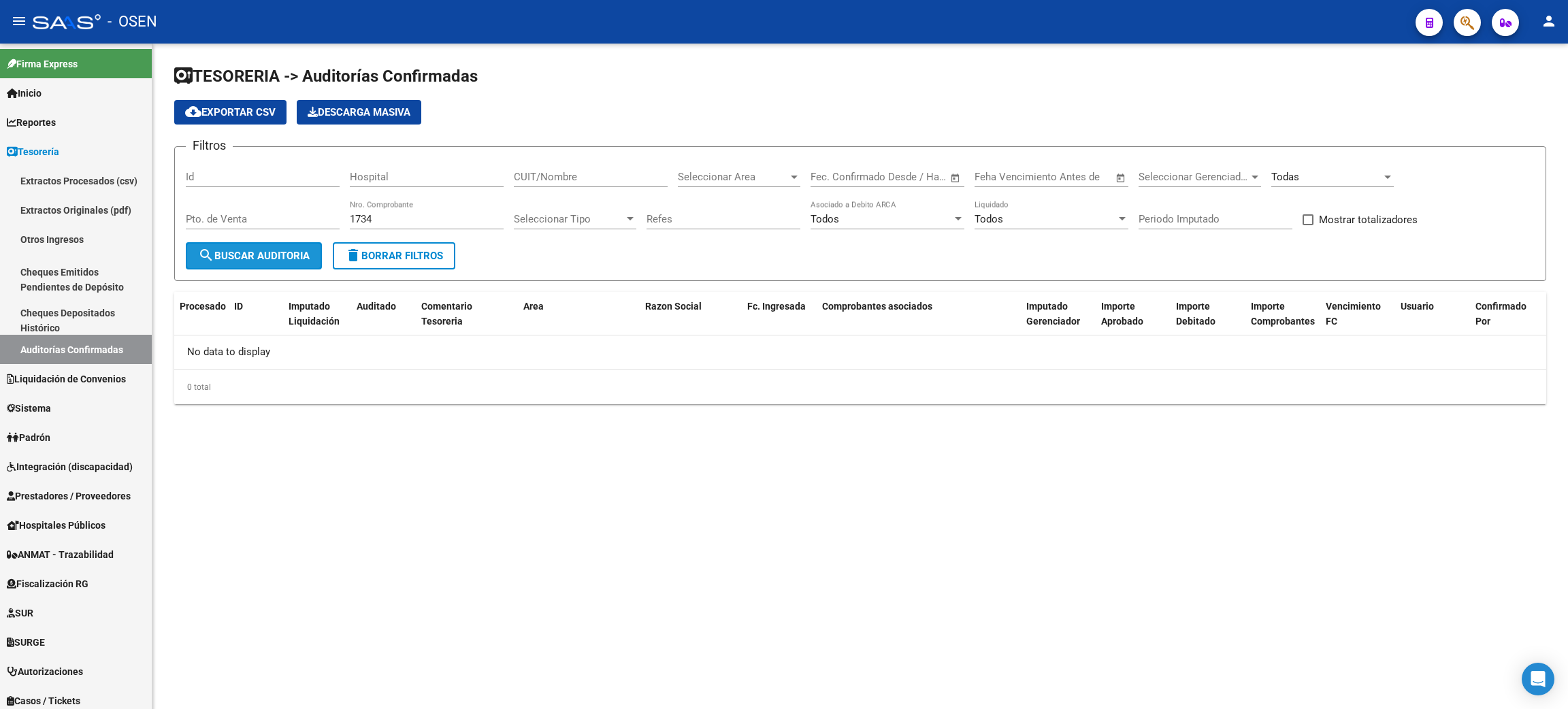
click at [244, 244] on button "search Buscar Auditoria" at bounding box center [253, 255] width 136 height 27
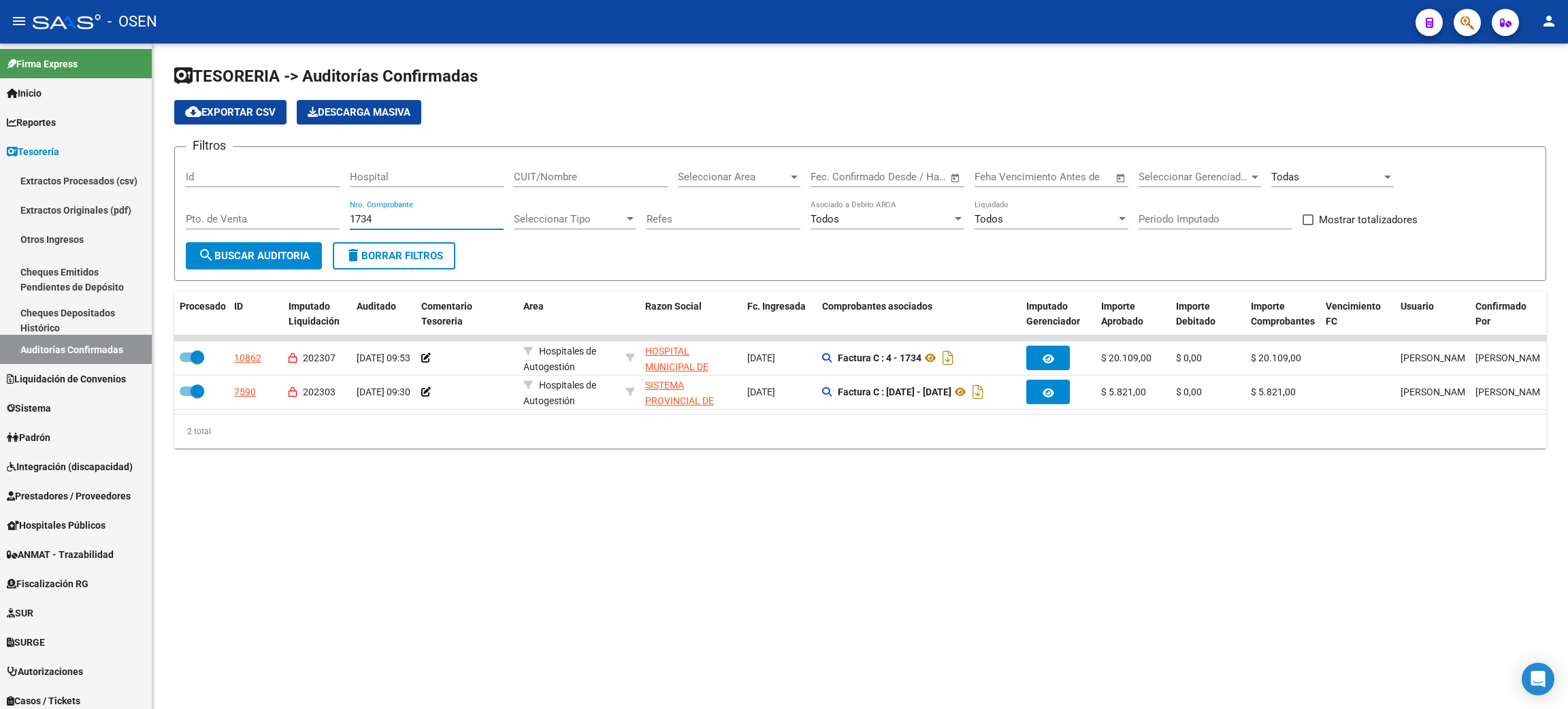
drag, startPoint x: 383, startPoint y: 223, endPoint x: 308, endPoint y: 222, distance: 75.0
click at [308, 222] on div "Filtros Id Hospital CUIT/Nombre Seleccionar Area Seleccionar Area Fecha inicio …" at bounding box center [860, 199] width 1348 height 84
click at [569, 175] on input "CUIT/Nombre" at bounding box center [590, 177] width 153 height 12
paste input "30999074843"
type input "30999074843"
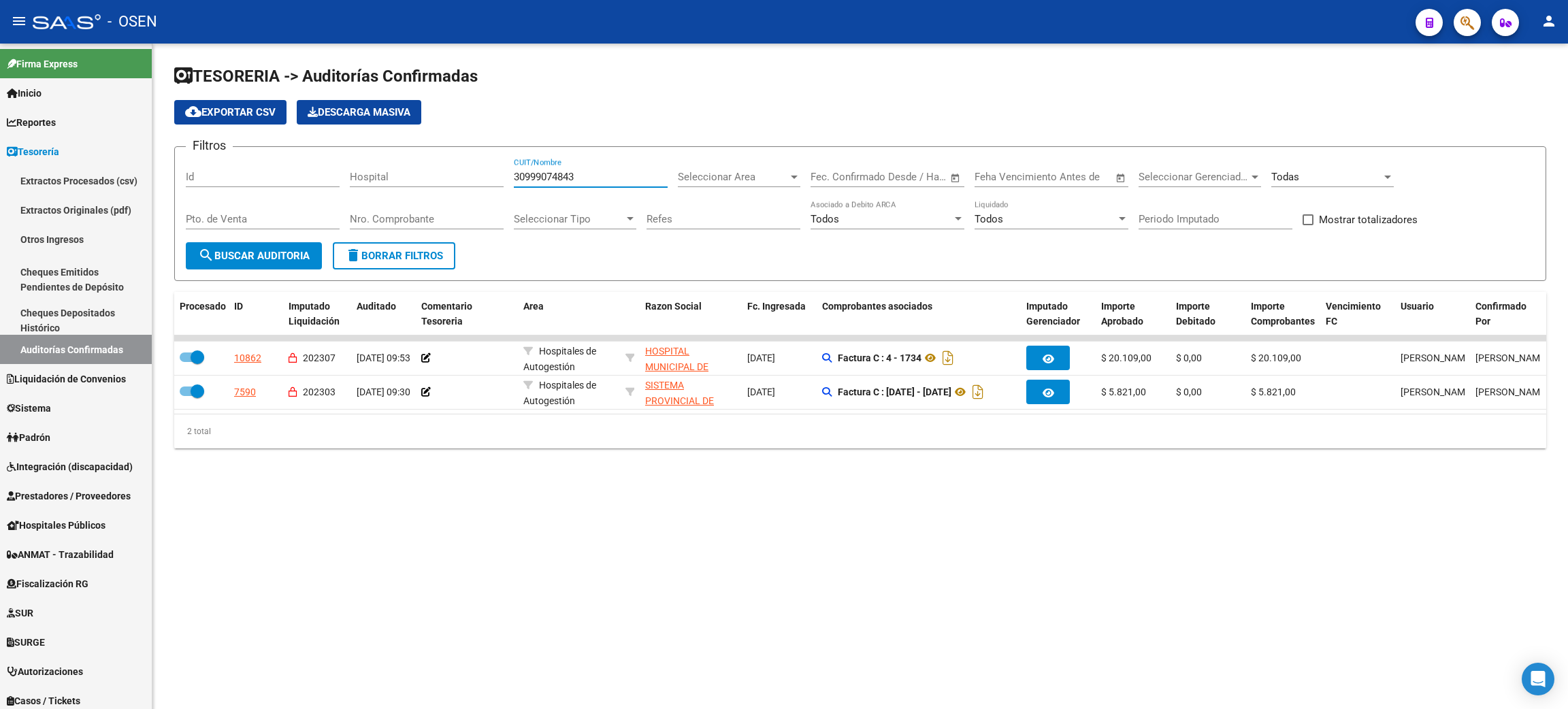
click at [284, 248] on button "search Buscar Auditoria" at bounding box center [253, 255] width 136 height 27
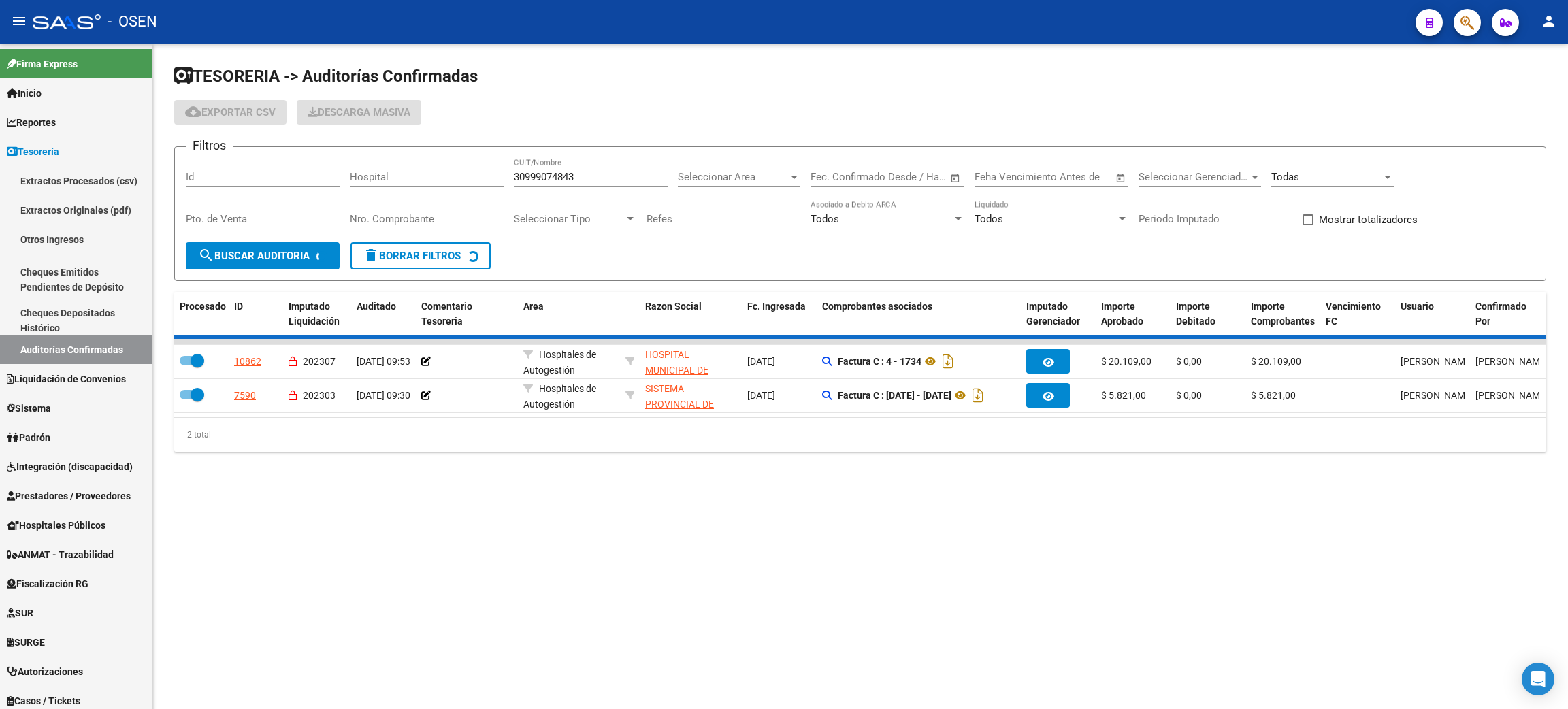
checkbox input "false"
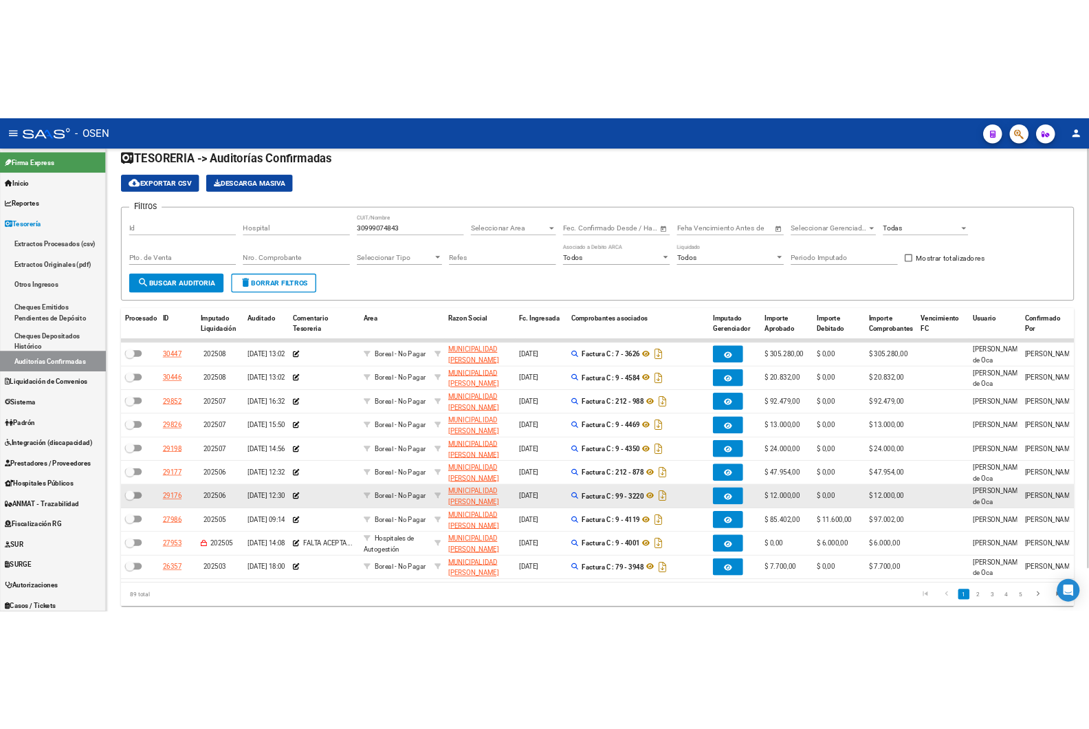
scroll to position [69, 0]
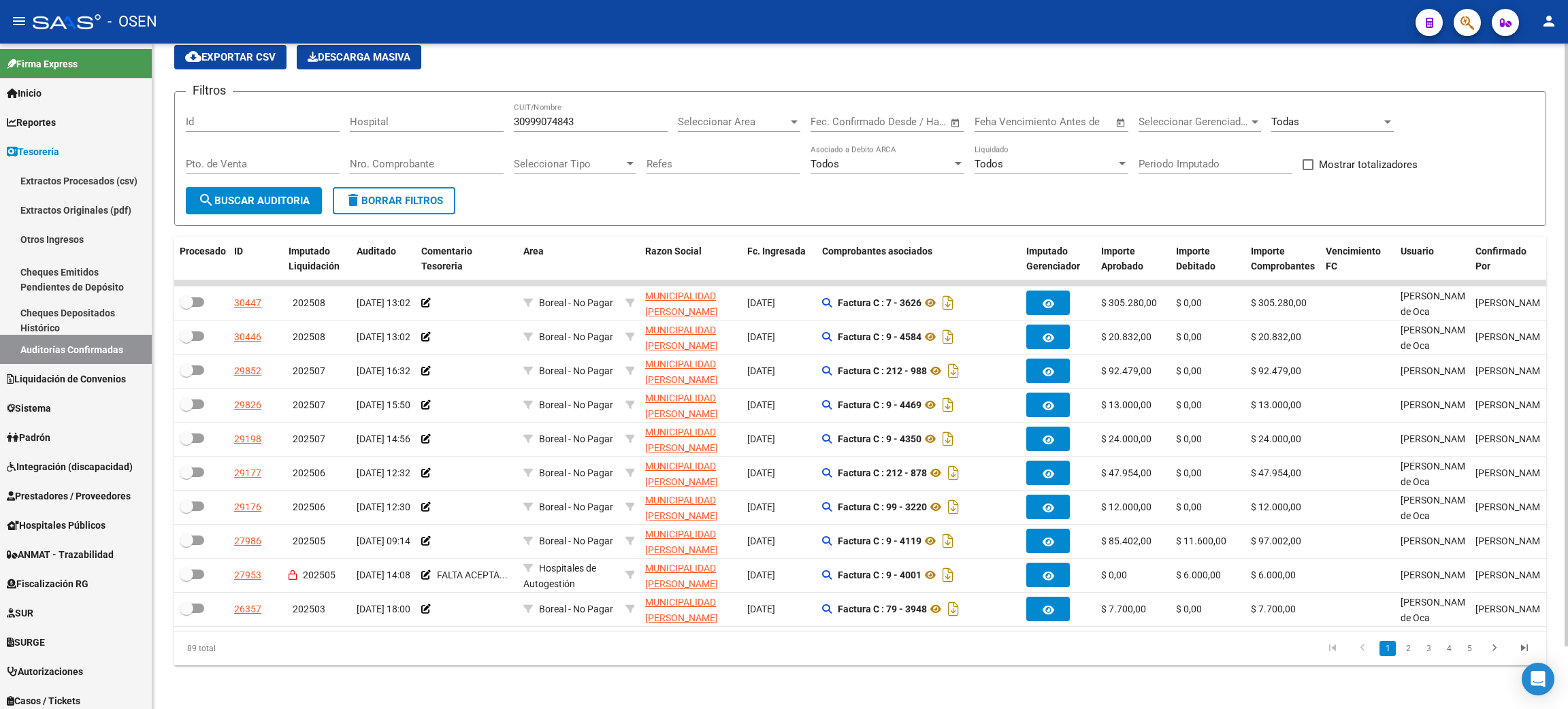
click at [1305, 116] on div "Todas" at bounding box center [1325, 122] width 110 height 12
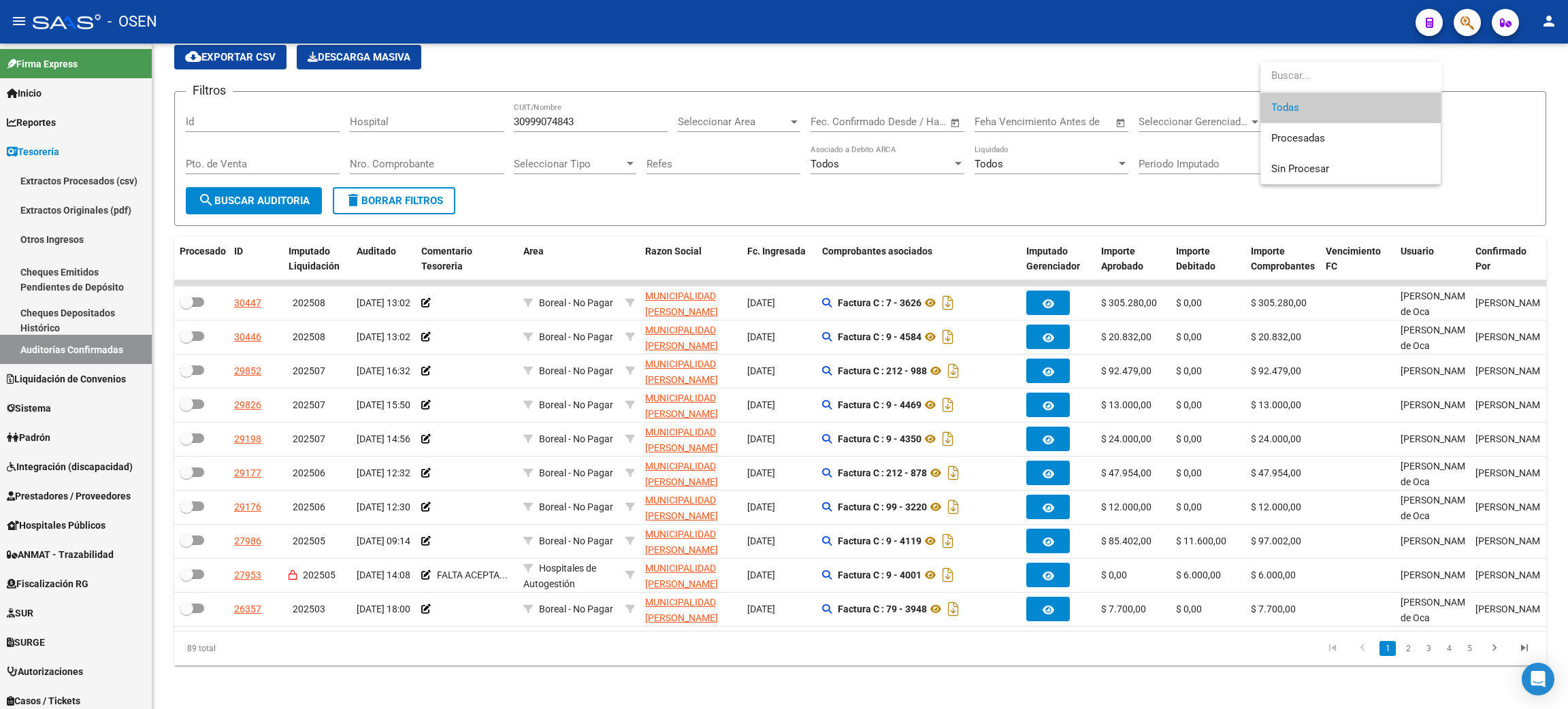
click at [754, 660] on div at bounding box center [784, 354] width 1568 height 709
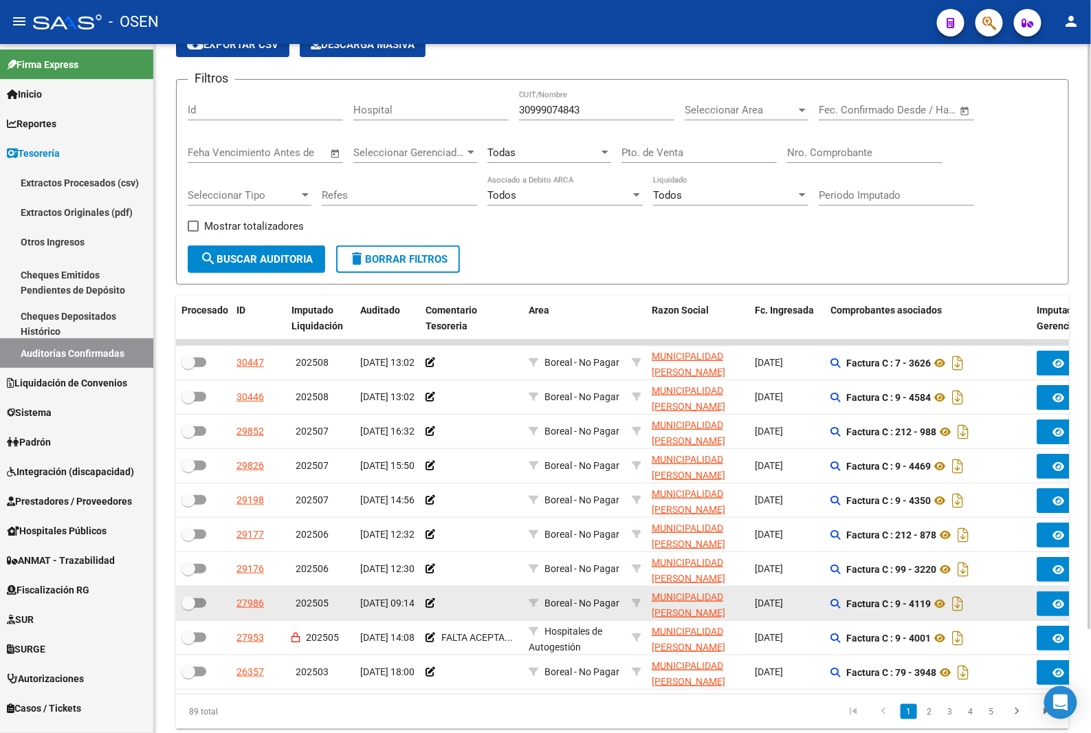
scroll to position [122, 0]
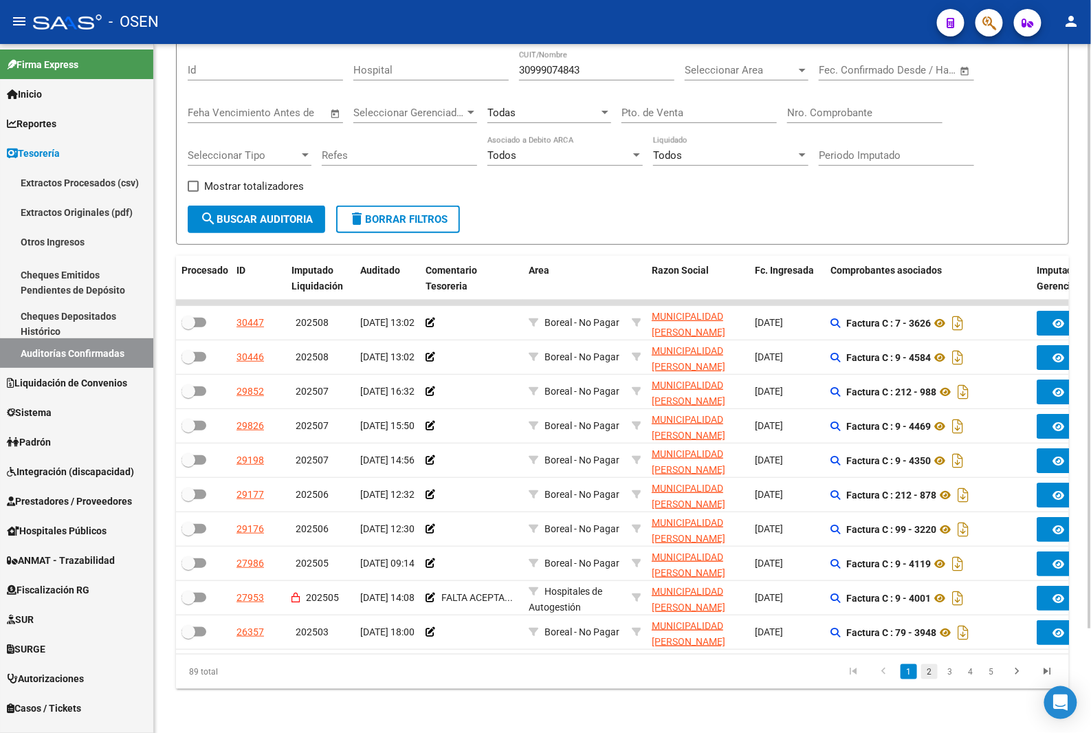
click at [925, 671] on link "2" at bounding box center [929, 671] width 16 height 15
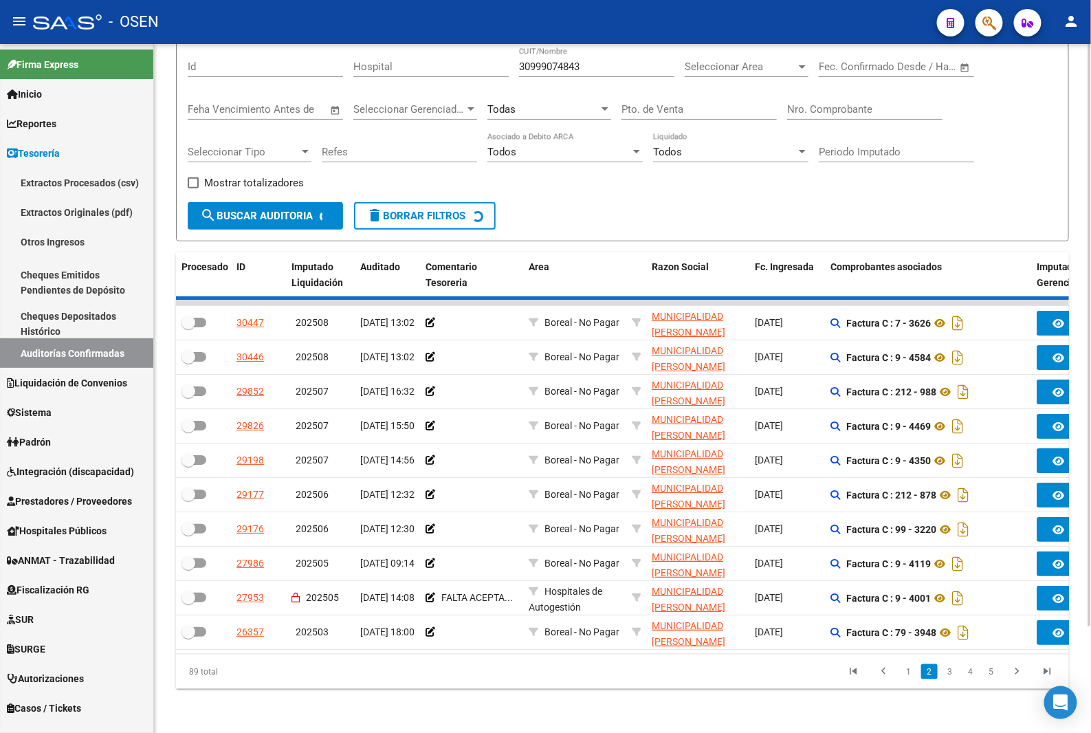
checkbox input "true"
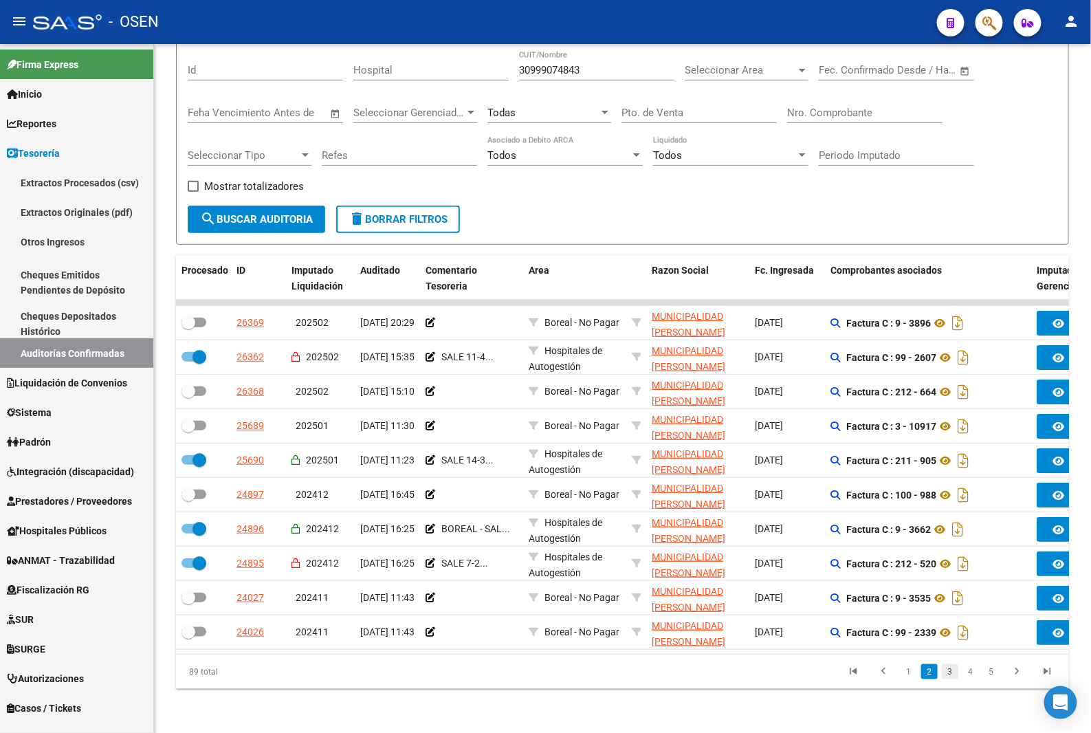
click at [945, 676] on link "3" at bounding box center [950, 671] width 16 height 15
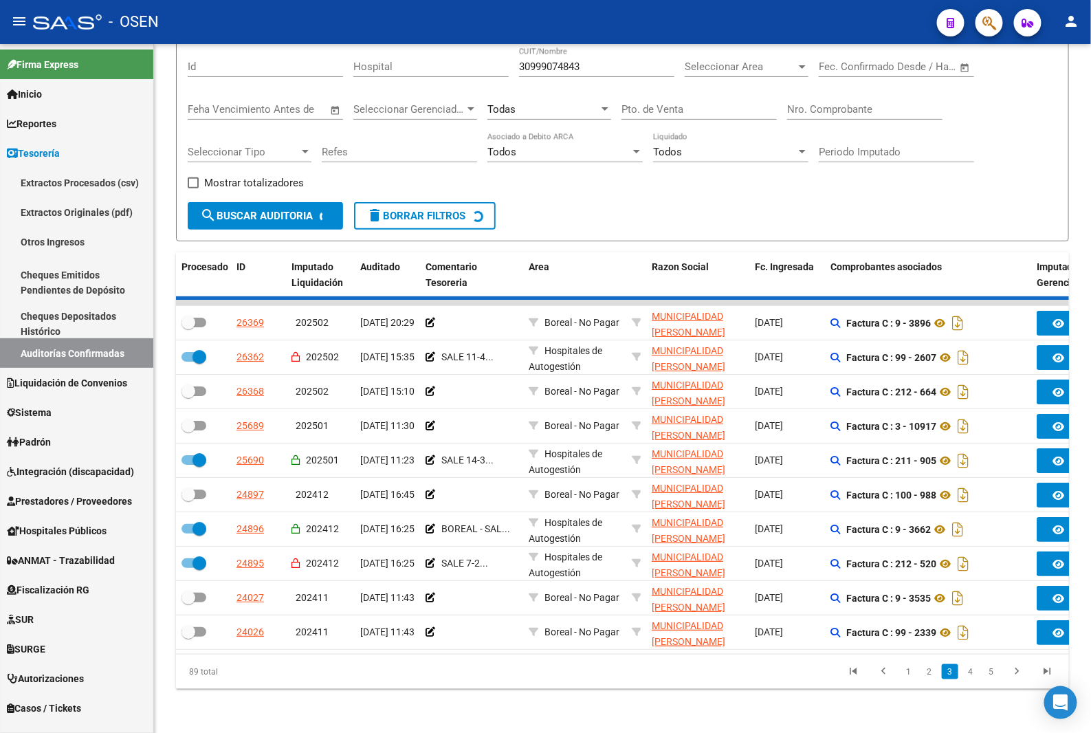
checkbox input "true"
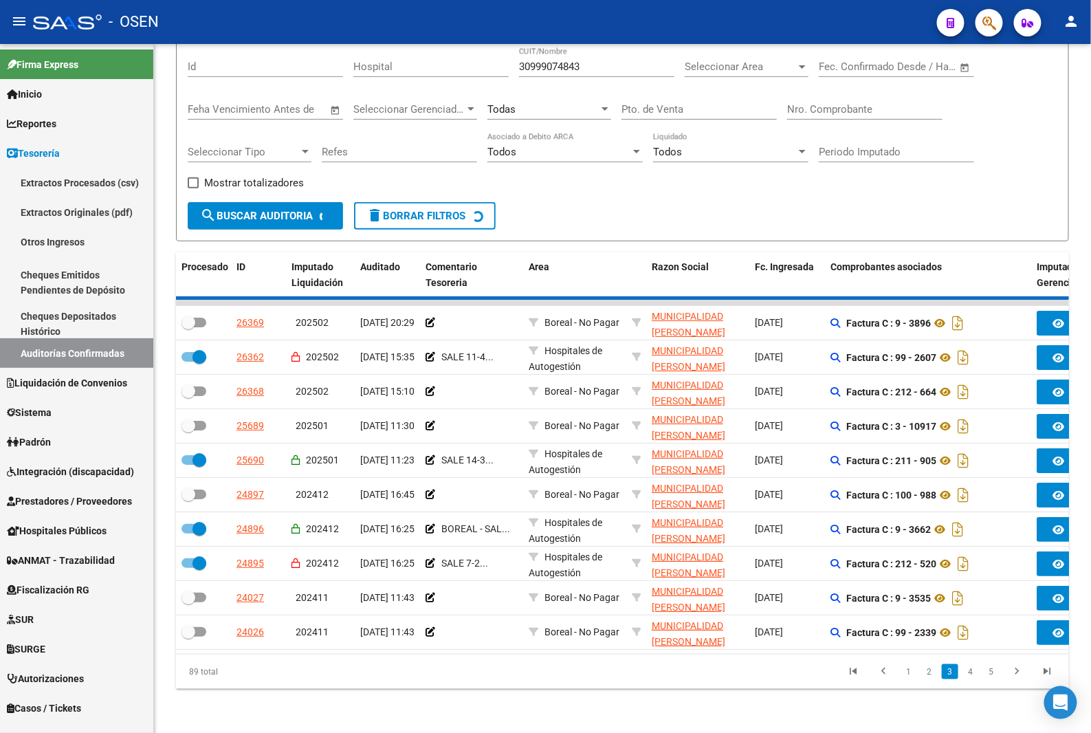
checkbox input "true"
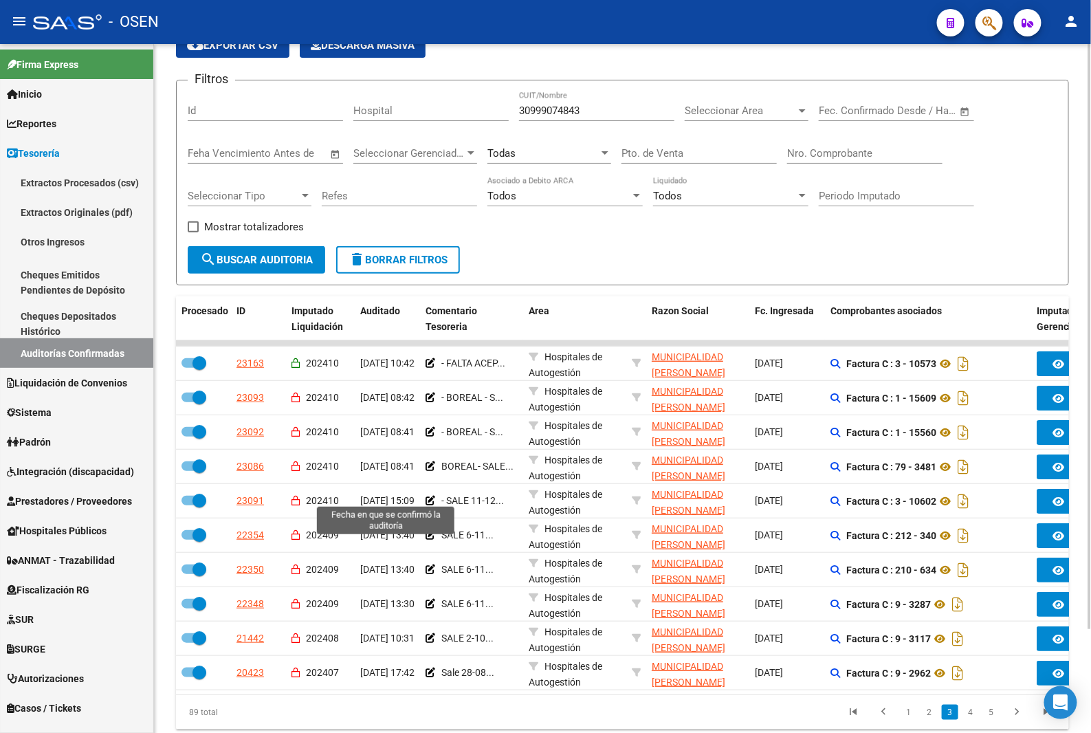
scroll to position [0, 0]
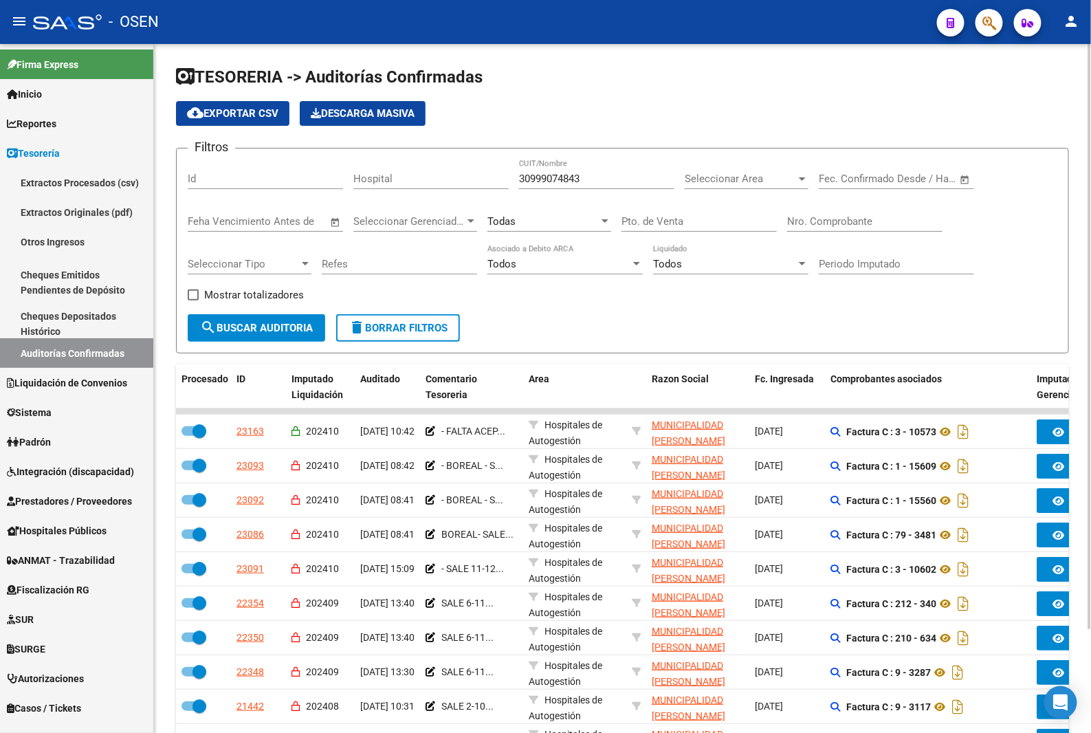
click at [806, 225] on input "Nro. Comprobante" at bounding box center [864, 221] width 155 height 12
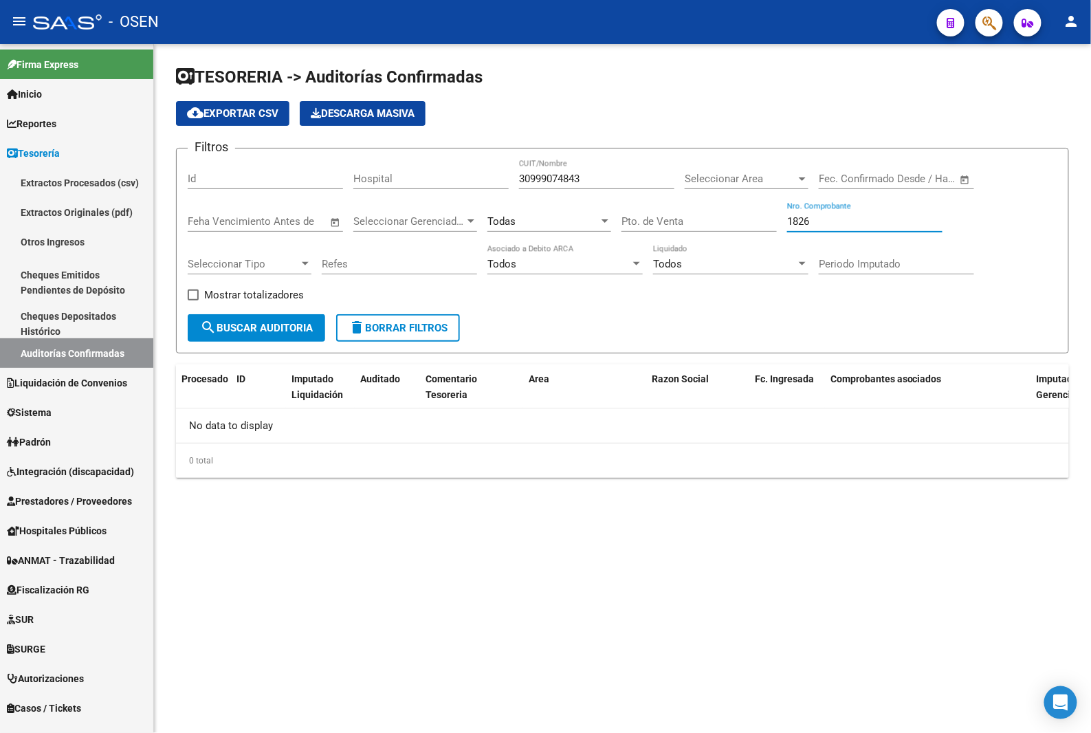
drag, startPoint x: 773, startPoint y: 219, endPoint x: 751, endPoint y: 219, distance: 21.3
click at [751, 219] on div "Filtros Id Hospital 30999074843 CUIT/Nombre Seleccionar Area Seleccionar Area F…" at bounding box center [622, 236] width 869 height 155
drag, startPoint x: 852, startPoint y: 220, endPoint x: 752, endPoint y: 217, distance: 99.7
click at [753, 217] on div "Filtros Id Hospital 30999074843 CUIT/Nombre Seleccionar Area Seleccionar Area F…" at bounding box center [622, 236] width 869 height 155
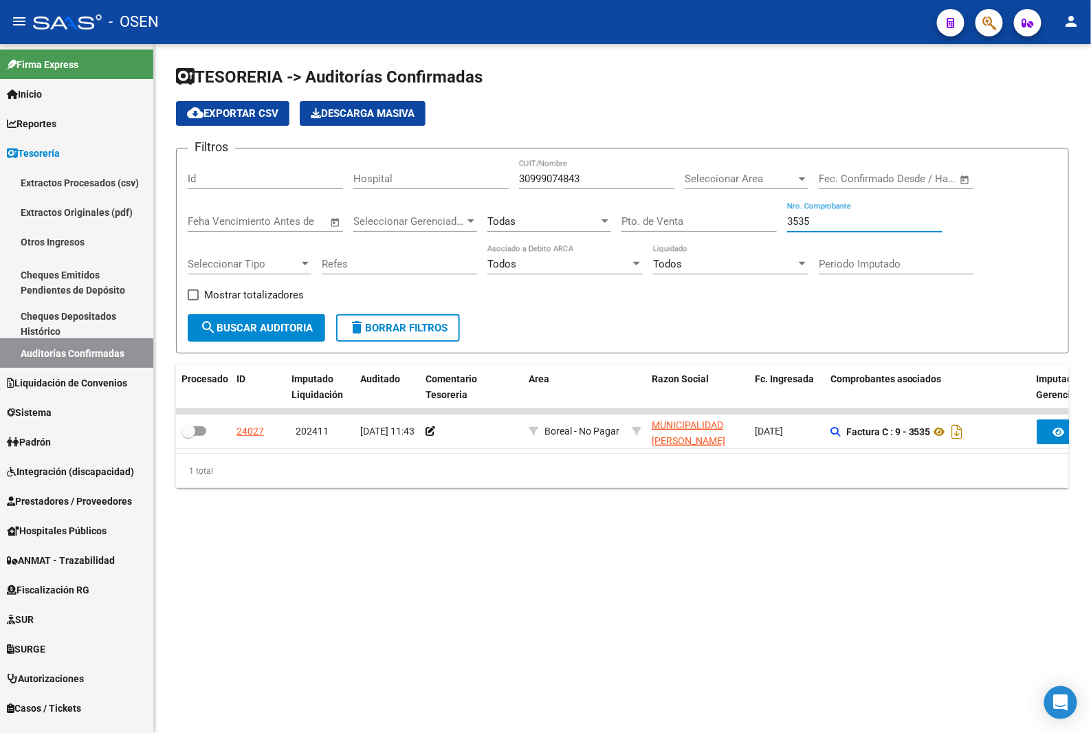
drag, startPoint x: 817, startPoint y: 222, endPoint x: 674, endPoint y: 219, distance: 143.0
click at [674, 219] on div "Filtros Id Hospital 30999074843 CUIT/Nombre Seleccionar Area Seleccionar Area F…" at bounding box center [622, 236] width 869 height 155
drag, startPoint x: 827, startPoint y: 220, endPoint x: 745, endPoint y: 220, distance: 81.8
click at [735, 214] on div "Filtros Id Hospital 30999074843 CUIT/Nombre Seleccionar Area Seleccionar Area F…" at bounding box center [622, 236] width 869 height 155
drag, startPoint x: 720, startPoint y: 210, endPoint x: 671, endPoint y: 205, distance: 49.1
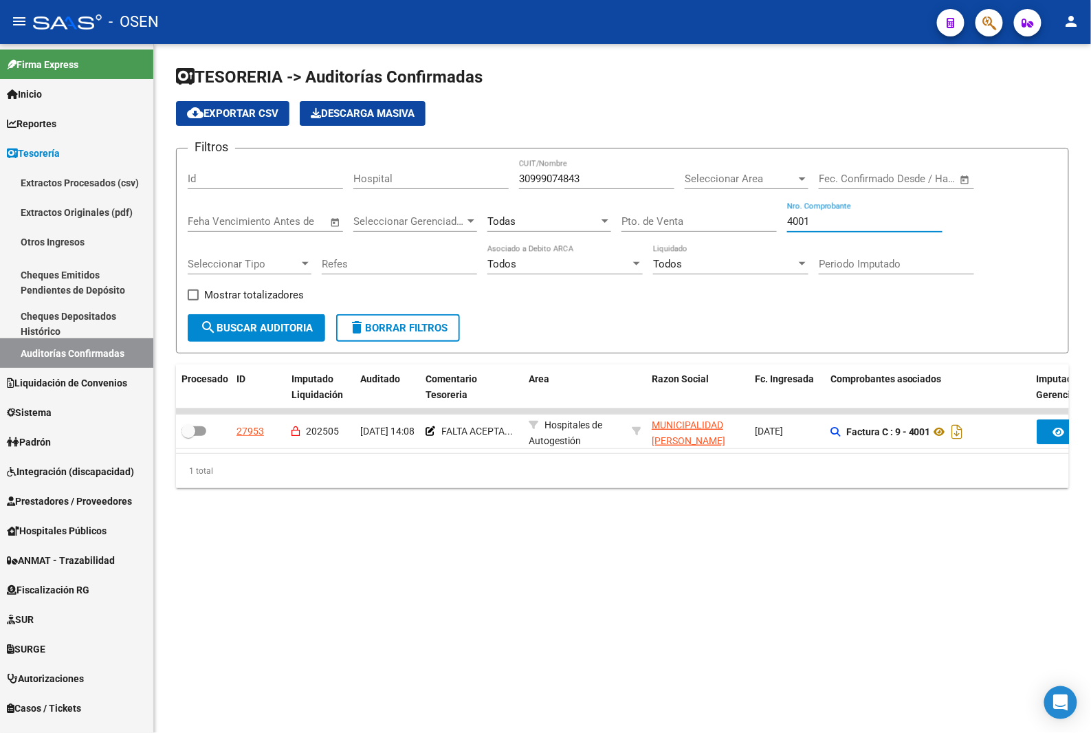
click at [672, 205] on div "Filtros Id Hospital 30999074843 CUIT/Nombre Seleccionar Area Seleccionar Area F…" at bounding box center [622, 236] width 869 height 155
drag, startPoint x: 823, startPoint y: 222, endPoint x: 711, endPoint y: 222, distance: 112.7
click at [711, 222] on div "Filtros Id Hospital 30999074843 CUIT/Nombre Seleccionar Area Seleccionar Area F…" at bounding box center [622, 236] width 869 height 155
type input "4119"
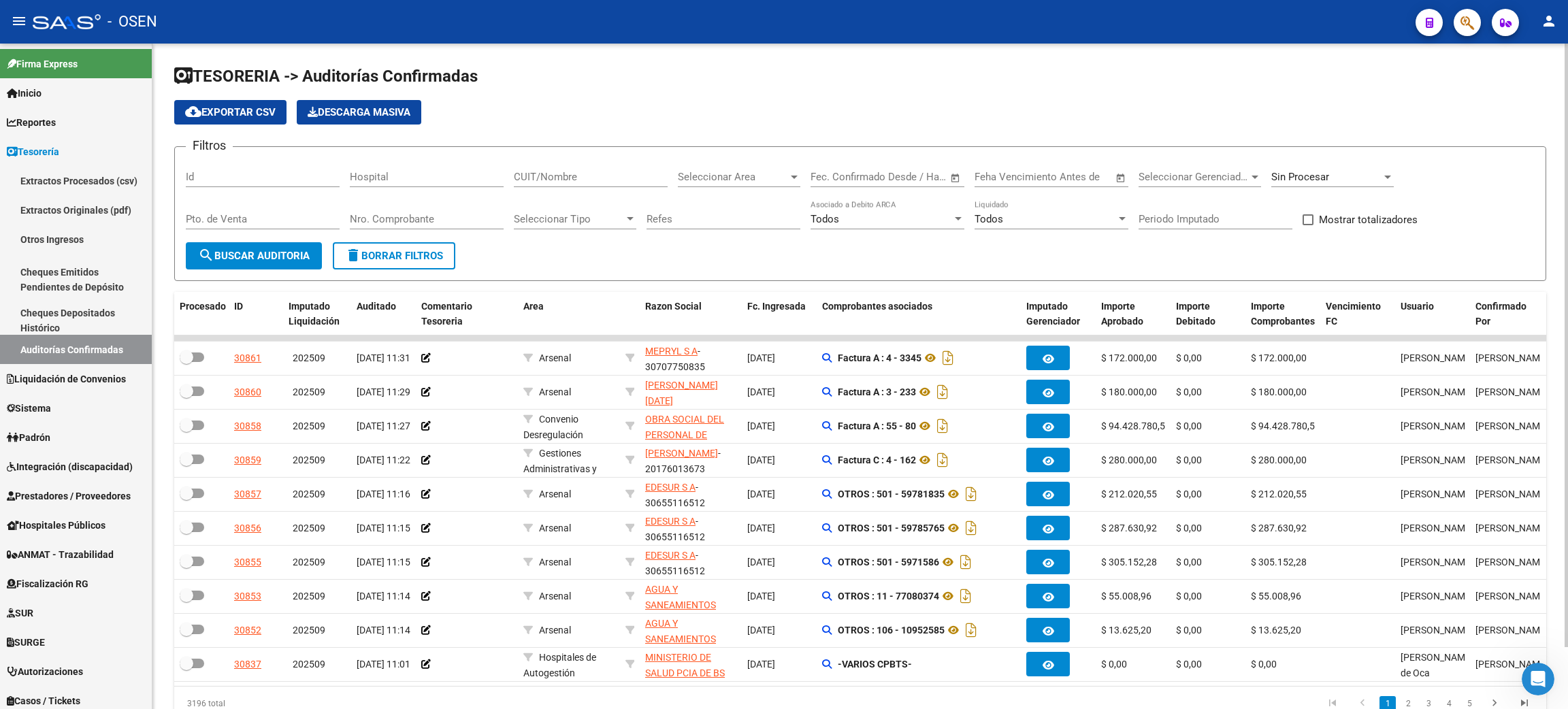
drag, startPoint x: 354, startPoint y: 69, endPoint x: 754, endPoint y: 69, distance: 400.0
click at [754, 69] on h1 "TESORERIA -> Auditorías Confirmadas" at bounding box center [860, 77] width 1372 height 24
